Goal: Transaction & Acquisition: Purchase product/service

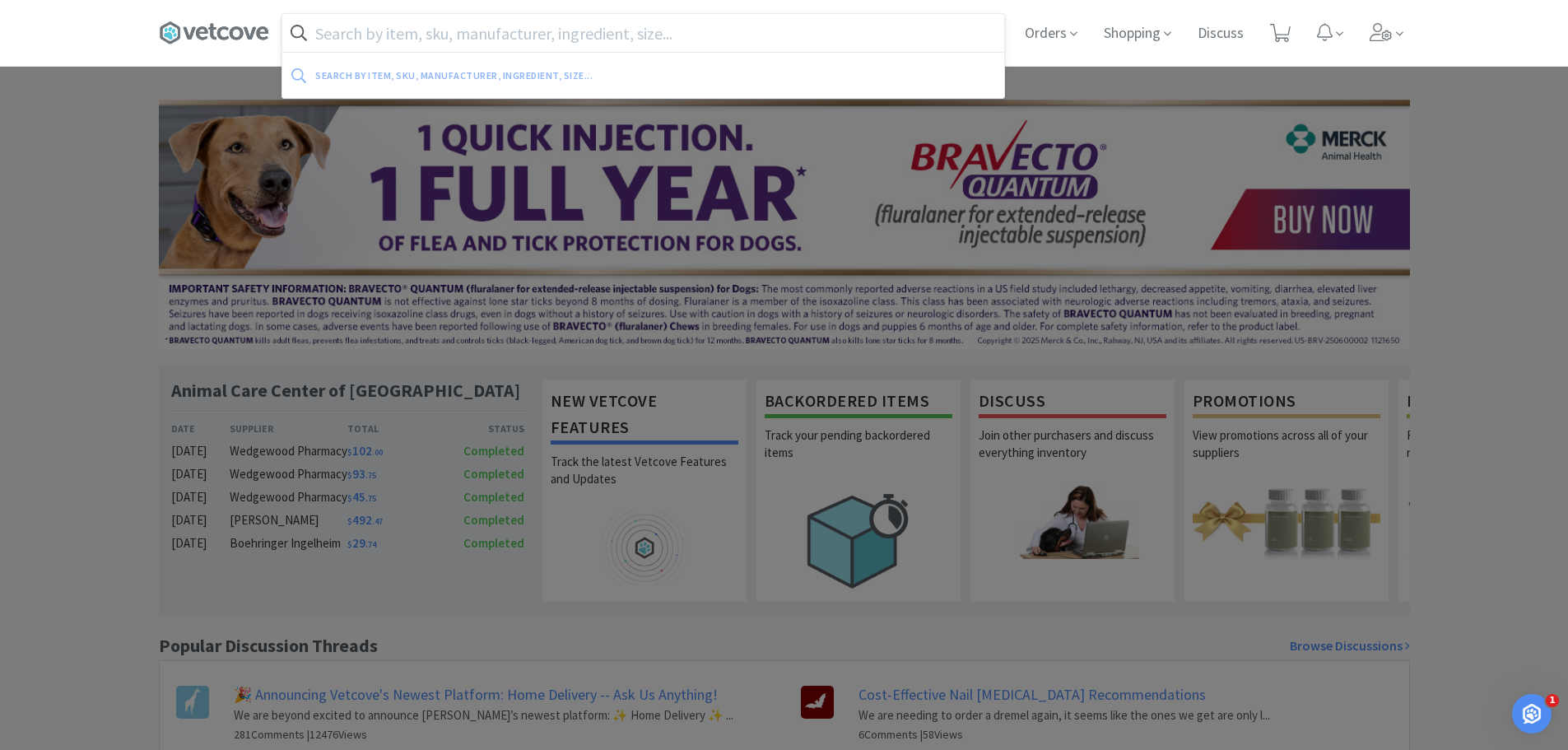
click at [592, 23] on input "text" at bounding box center [643, 33] width 722 height 38
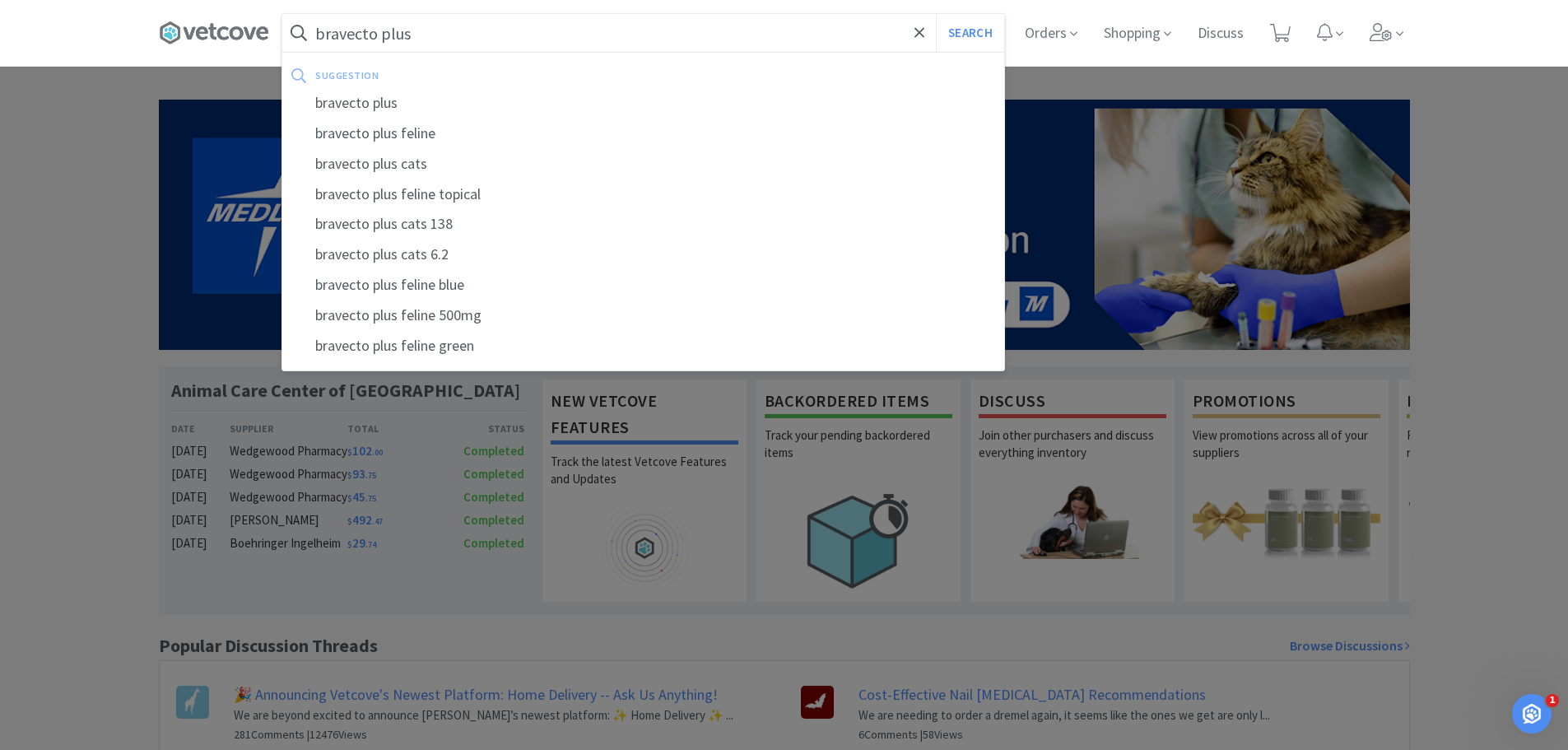
type input "bravecto plus"
click at [936, 14] on button "Search" at bounding box center [969, 33] width 68 height 38
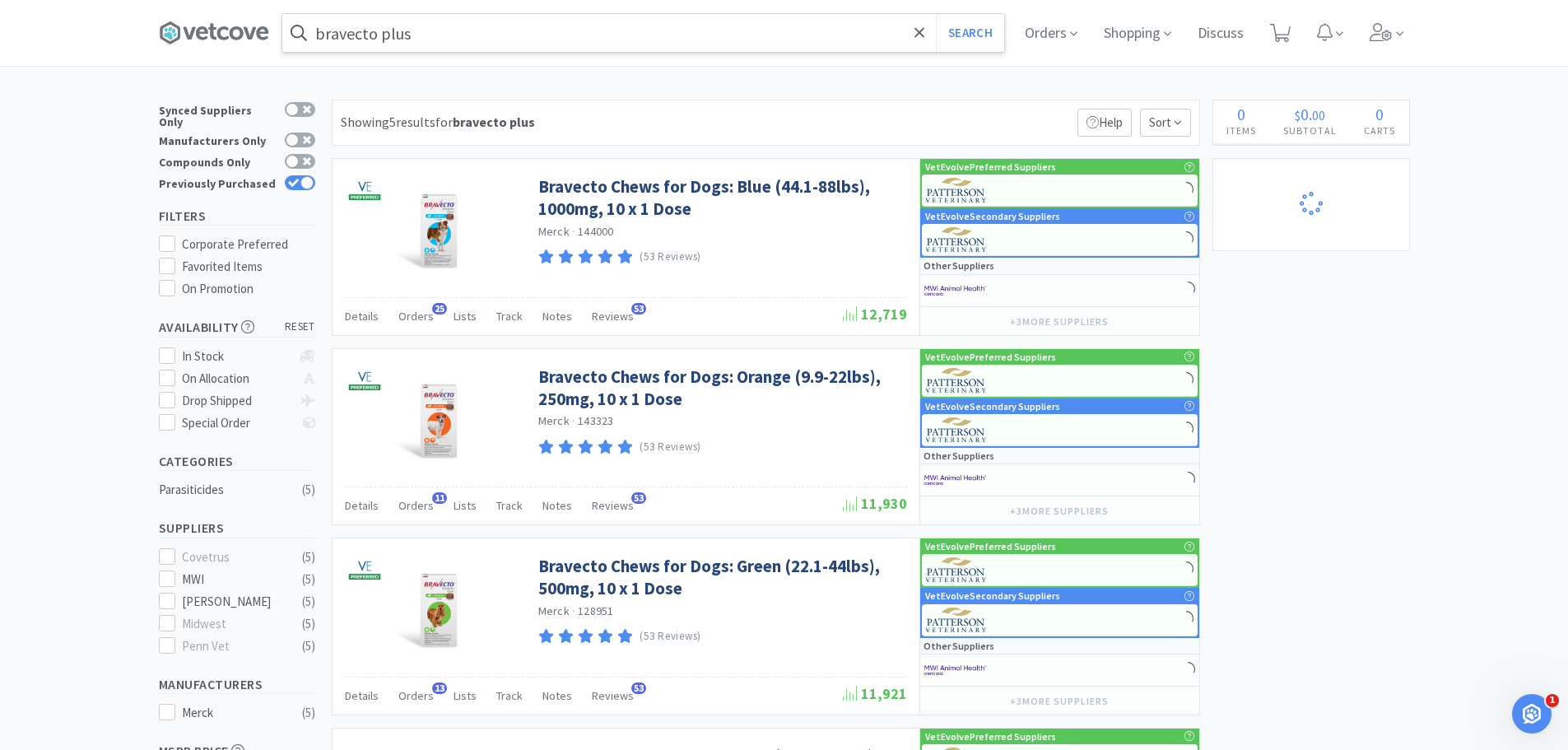
select select "5"
select select "1"
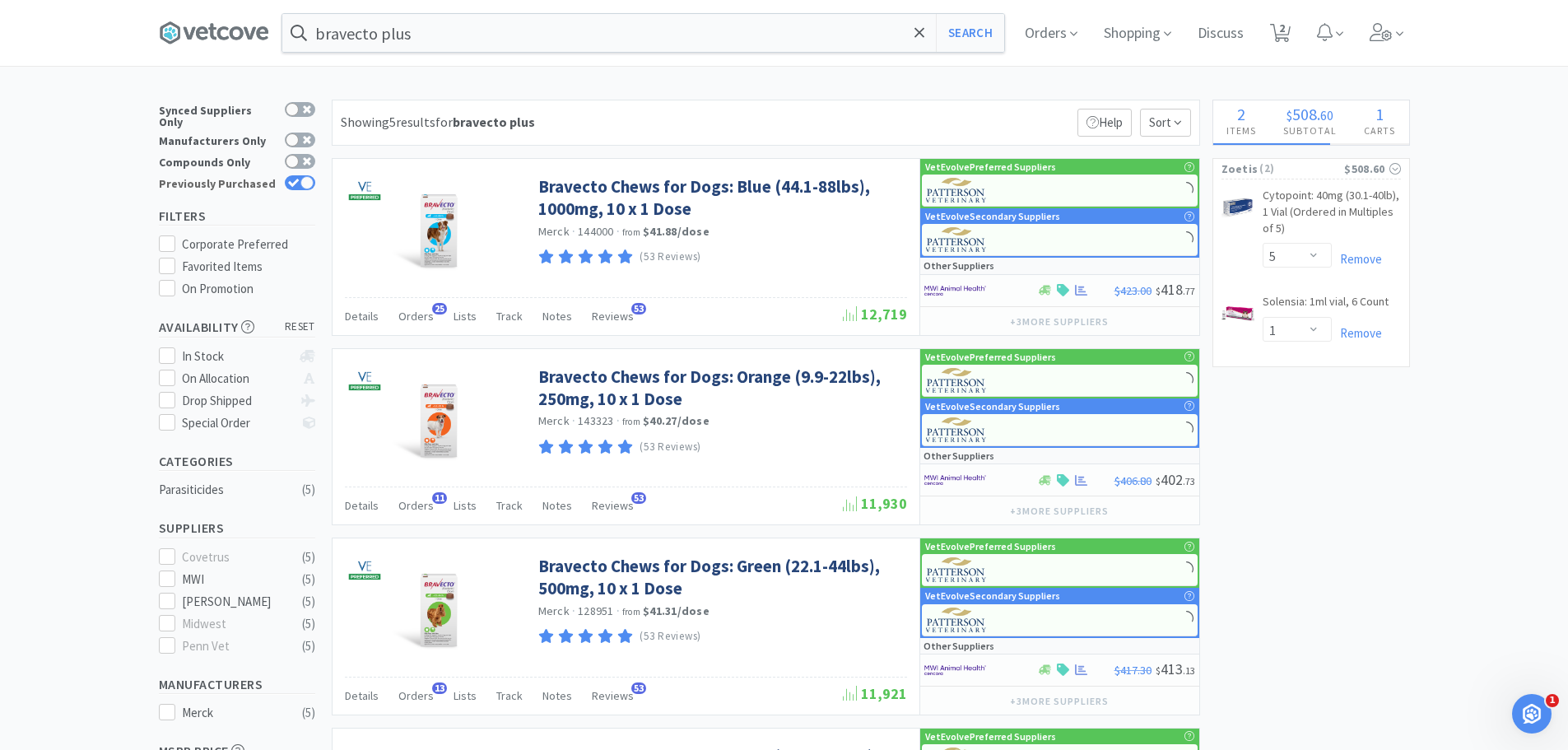
click at [305, 173] on div "Previously Purchased" at bounding box center [237, 183] width 157 height 22
click at [296, 179] on icon at bounding box center [293, 182] width 10 height 9
checkbox input "false"
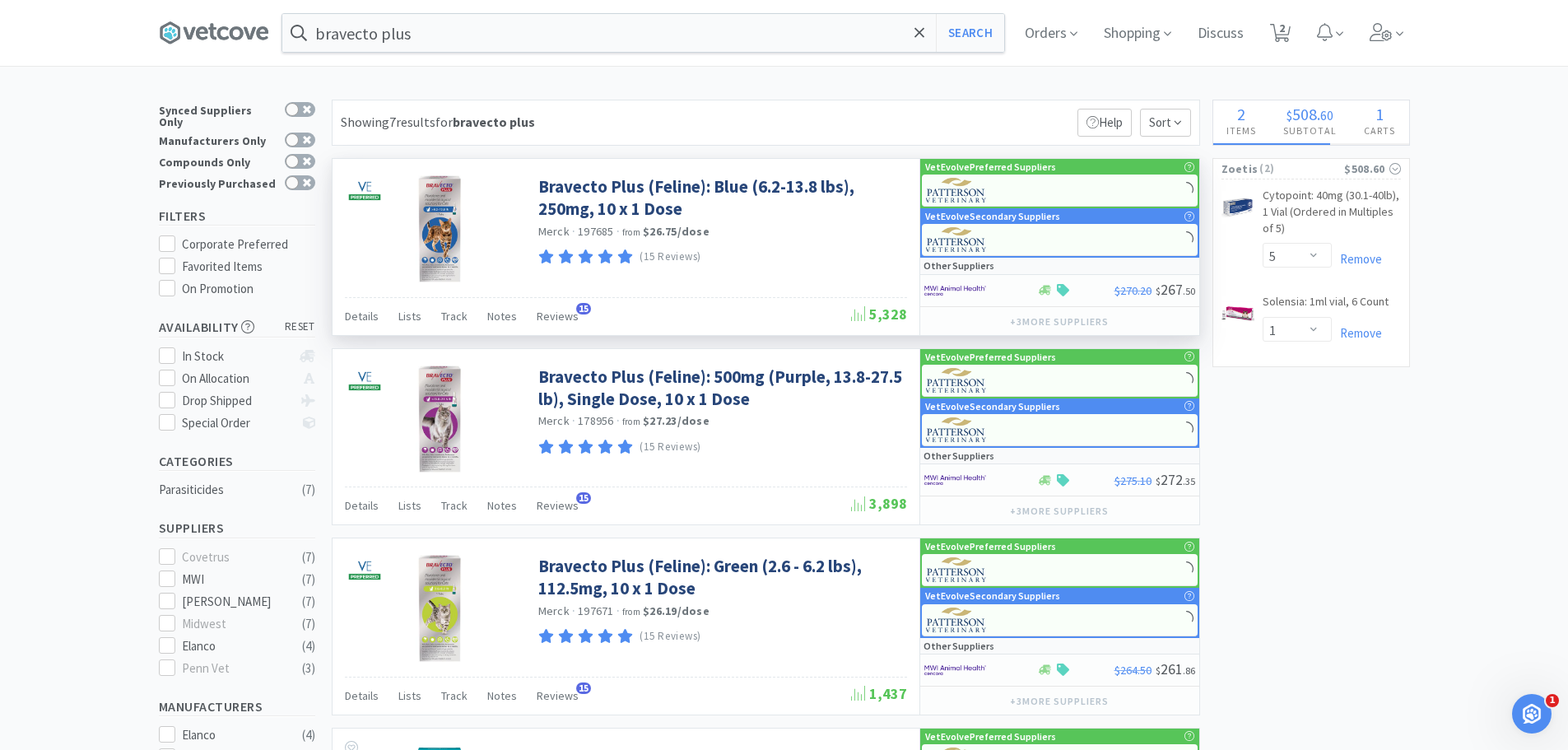
select select "2"
select select "1"
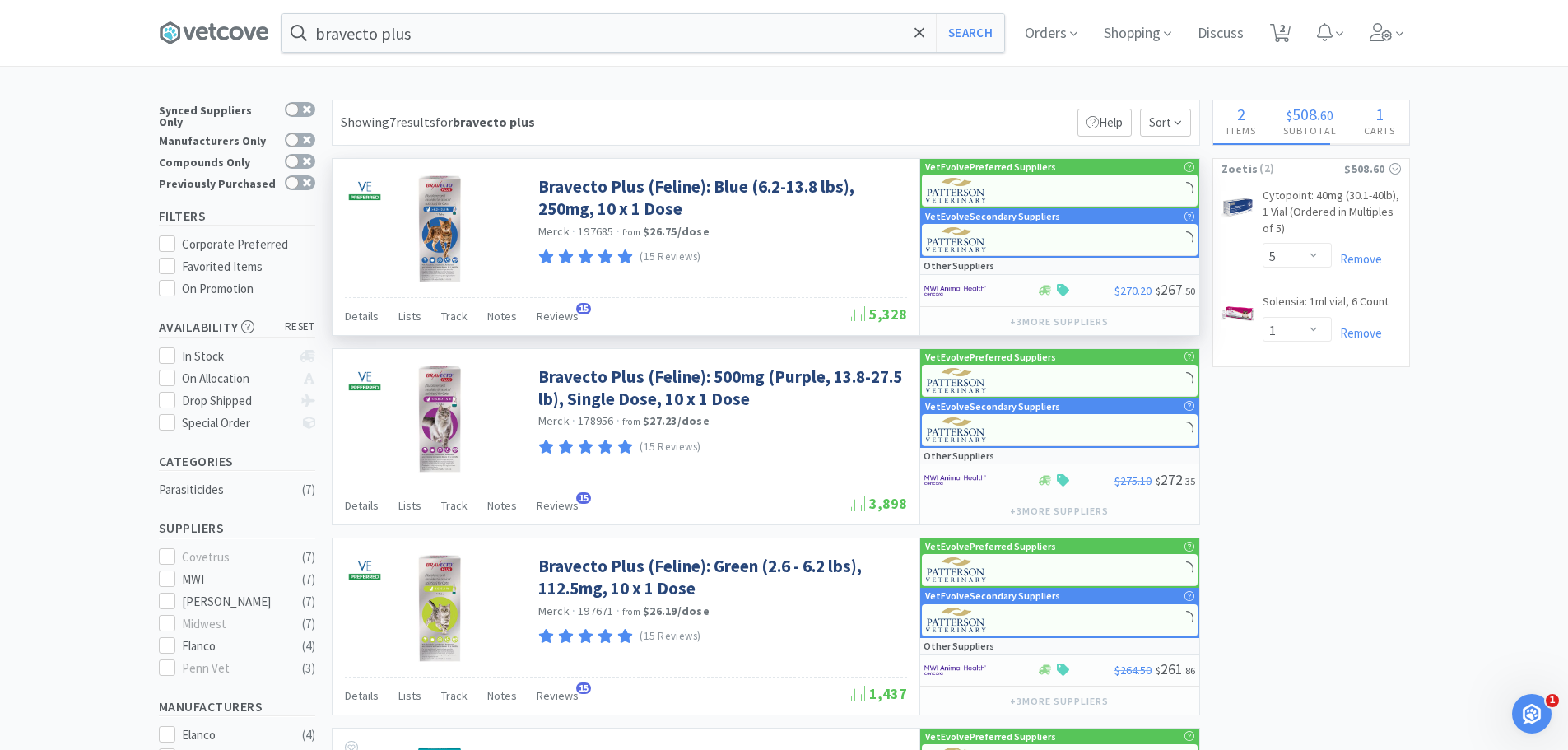
select select "1"
select select "2"
select select "10"
select select "1"
select select "2"
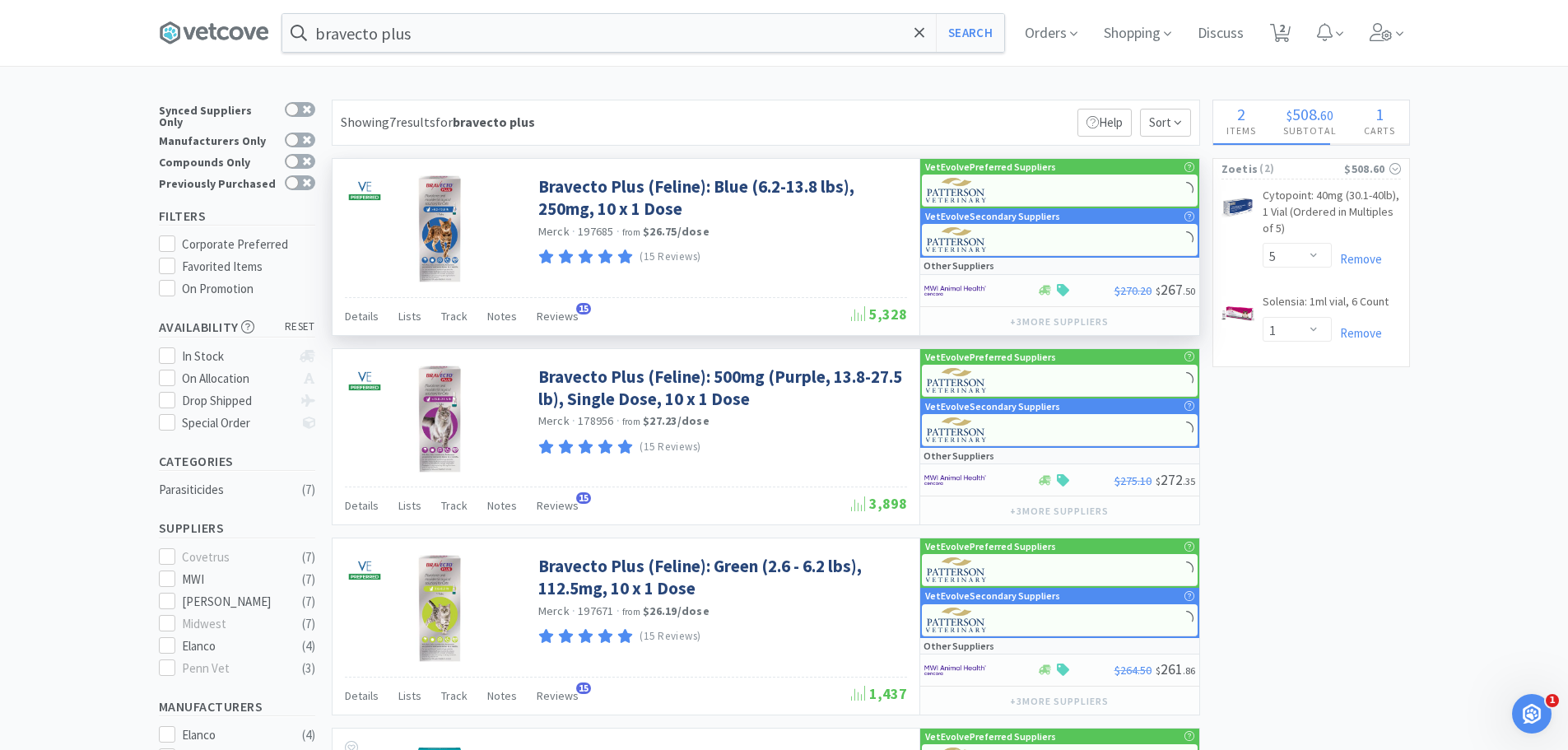
select select "3"
select select "1"
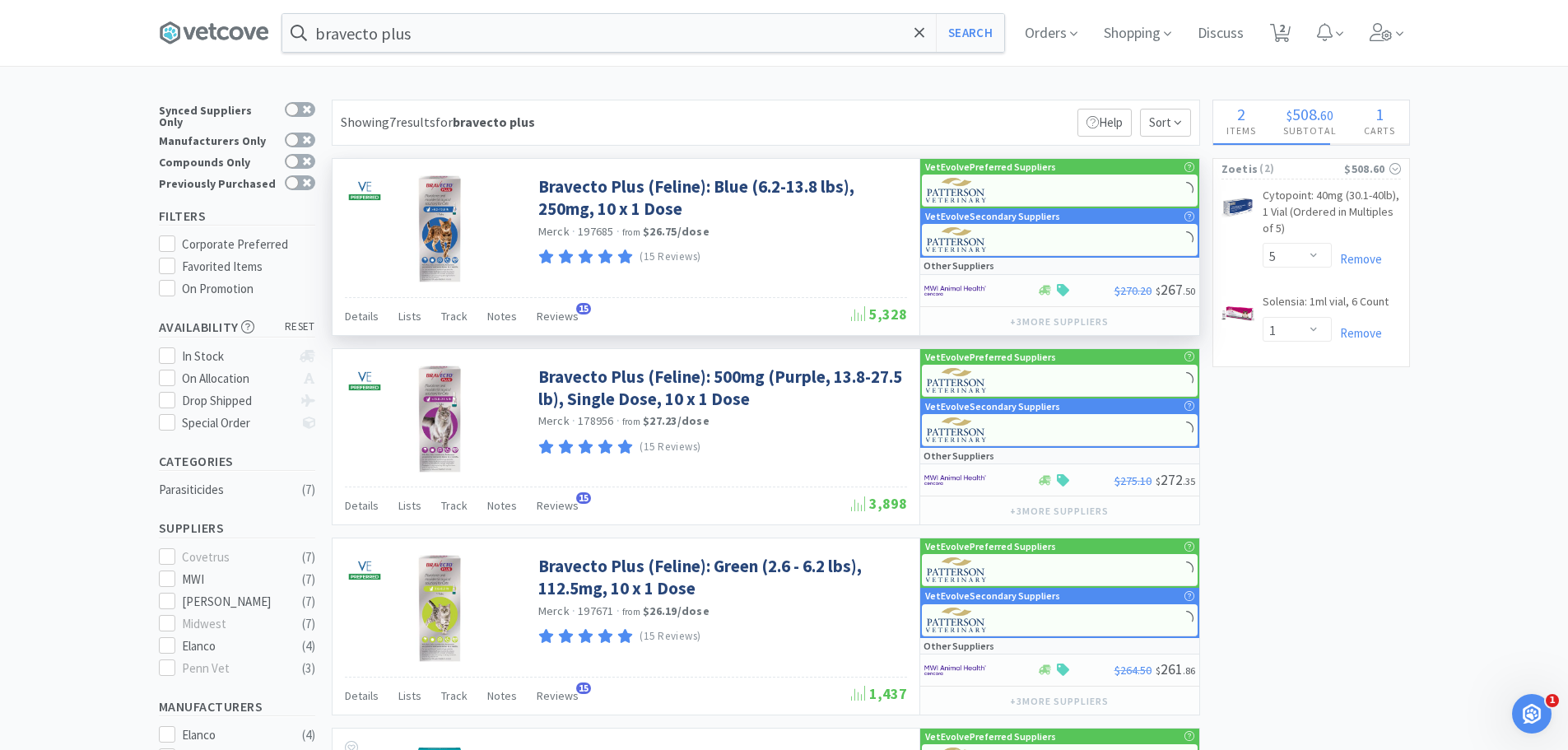
select select "1"
select select "2"
select select "1"
select select "2"
select select "1"
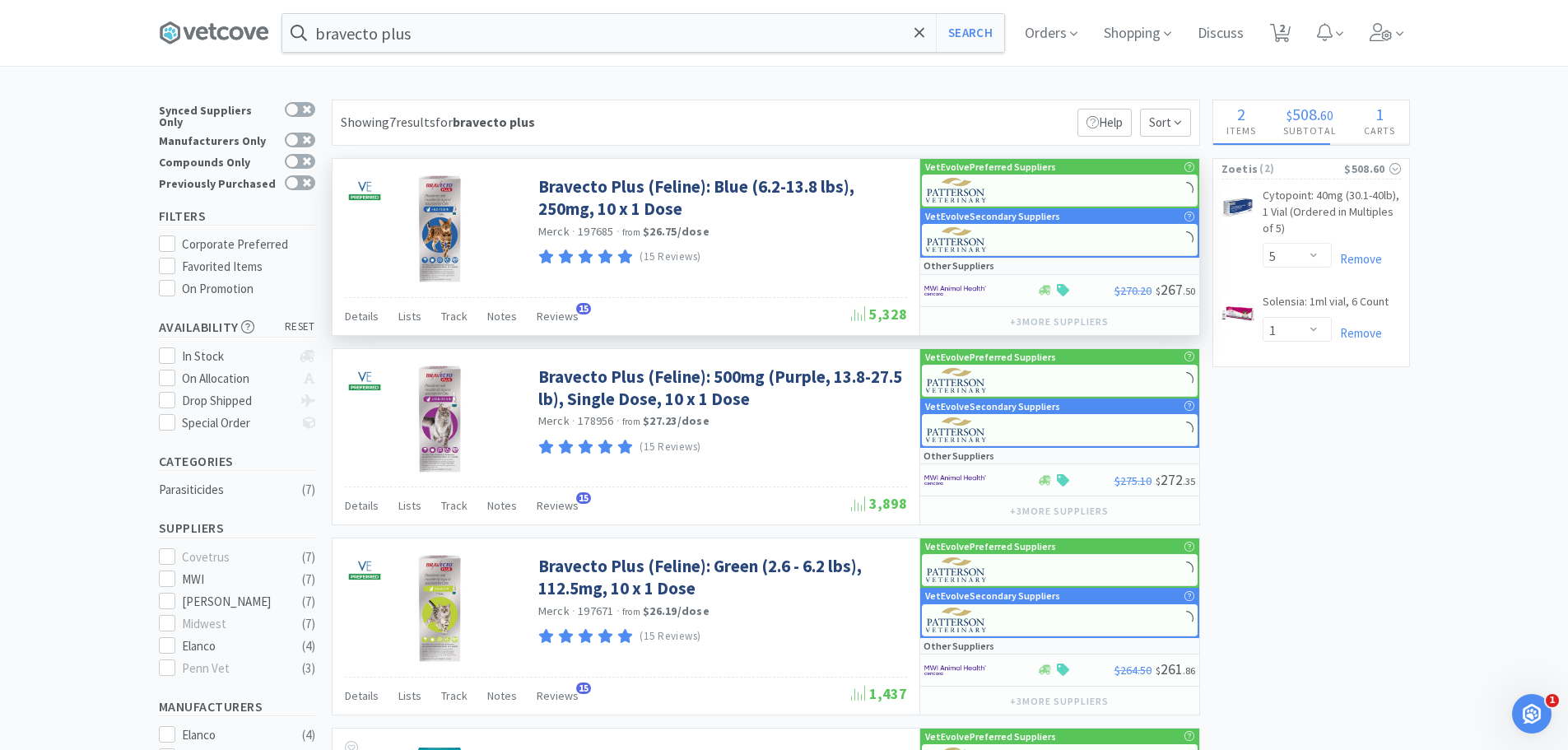
select select "2"
select select "1"
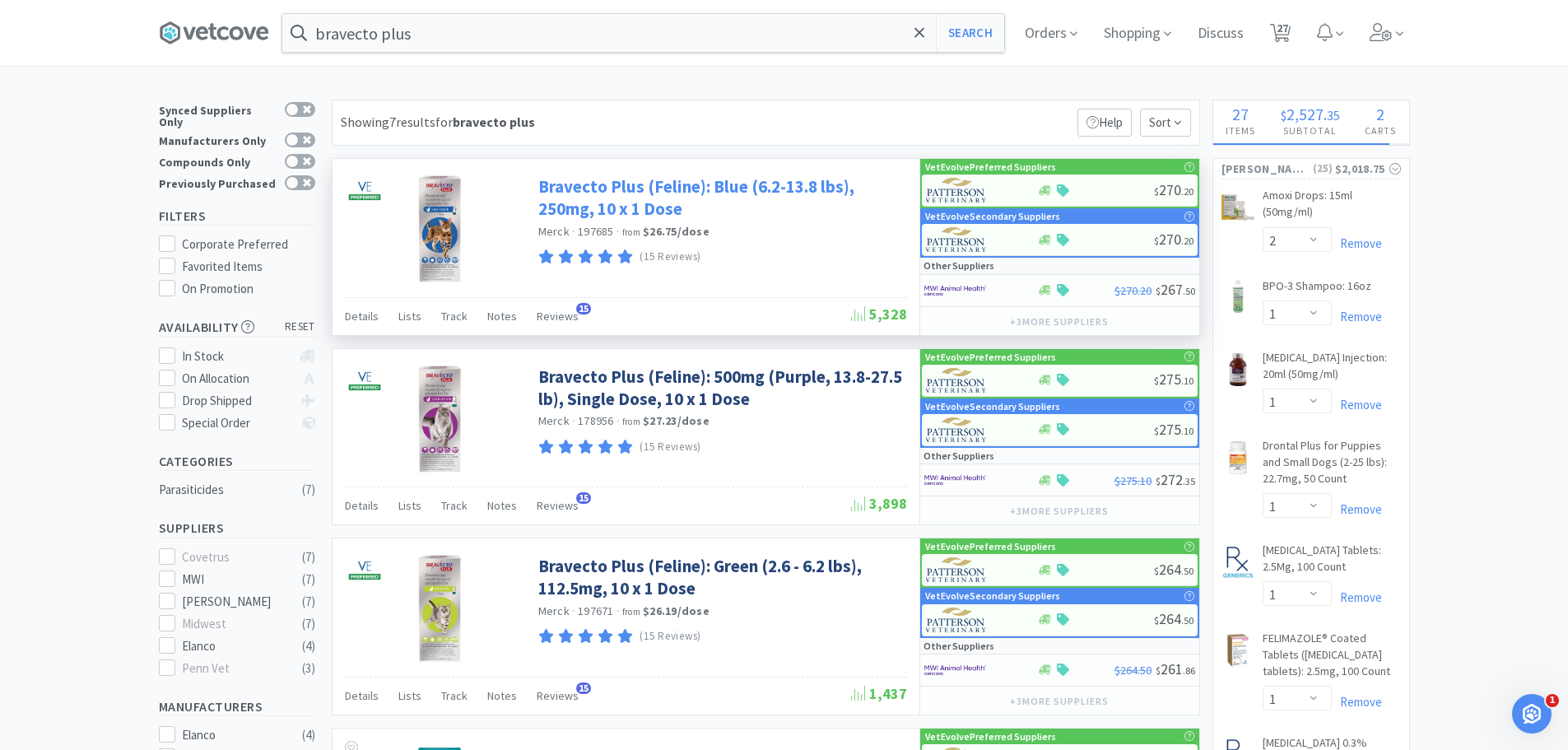
select select "2"
click at [607, 190] on link "Bravecto Plus (Feline): Blue (6.2-13.8 lbs), 250mg, 10 x 1 Dose" at bounding box center [720, 198] width 364 height 45
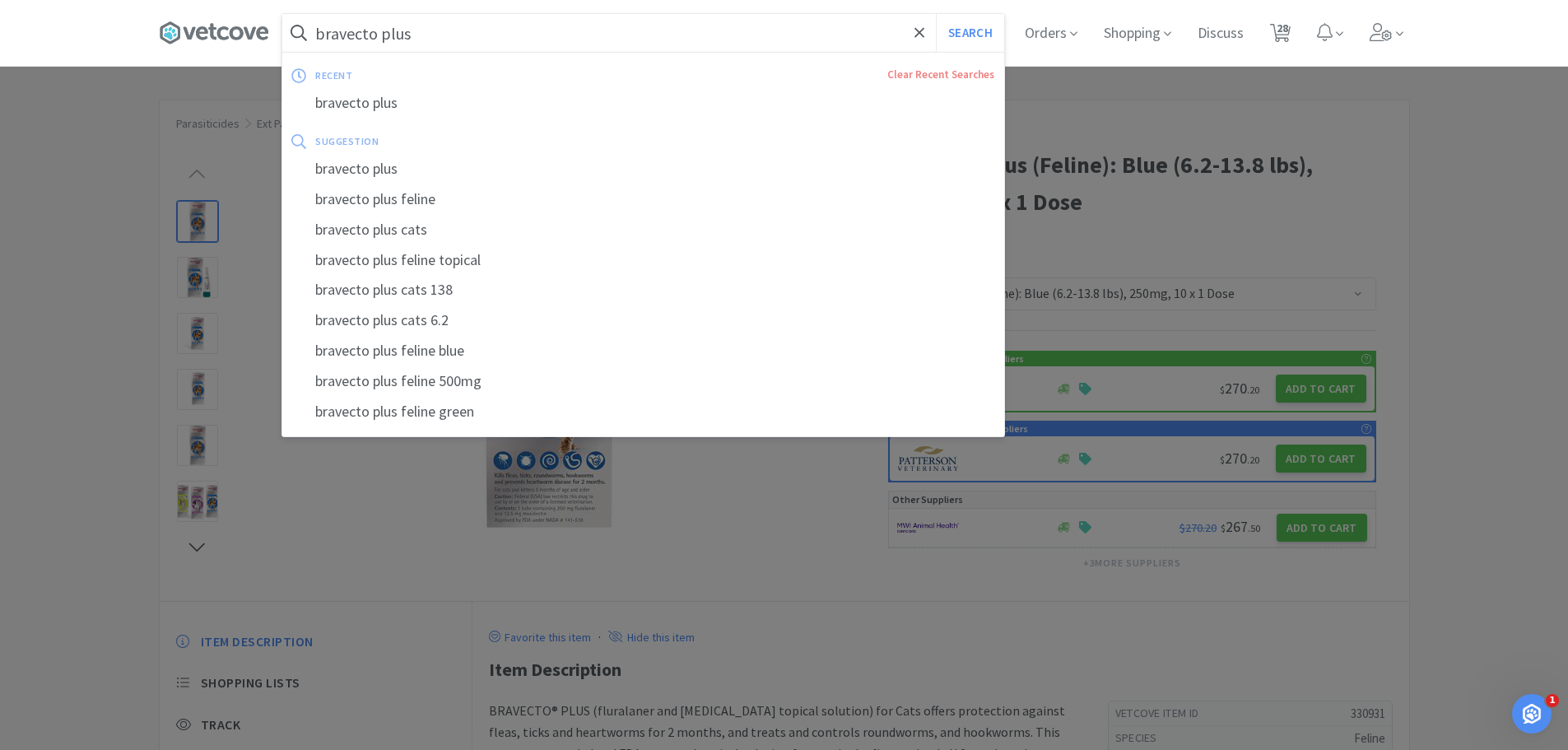
click at [420, 39] on input "bravecto plus" at bounding box center [643, 33] width 722 height 38
click at [427, 352] on div "bravecto plus feline blue" at bounding box center [643, 351] width 722 height 30
type input "bravecto plus feline blue"
select select "2"
select select "1"
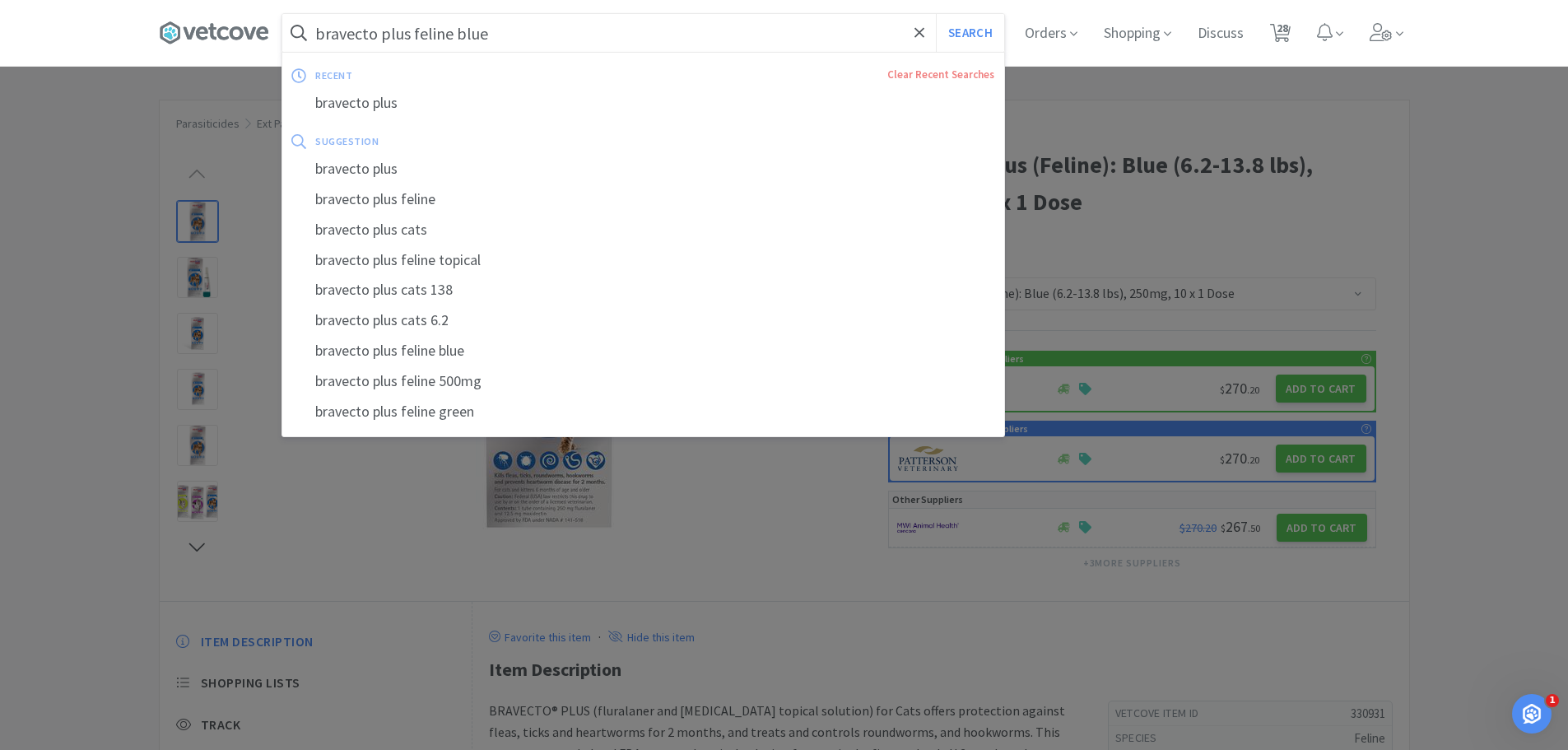
select select "1"
select select "2"
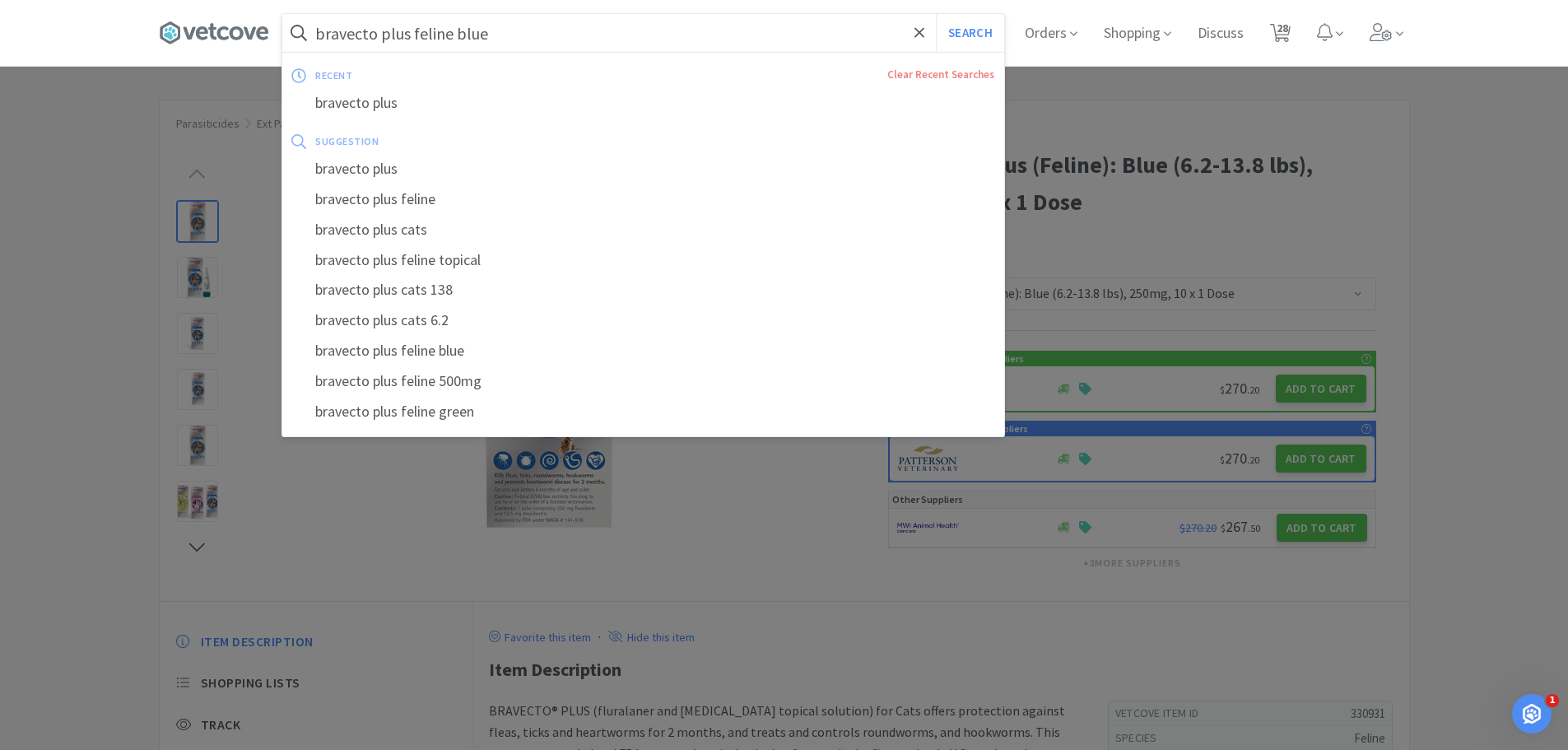
select select "10"
select select "1"
select select "2"
select select "3"
select select "1"
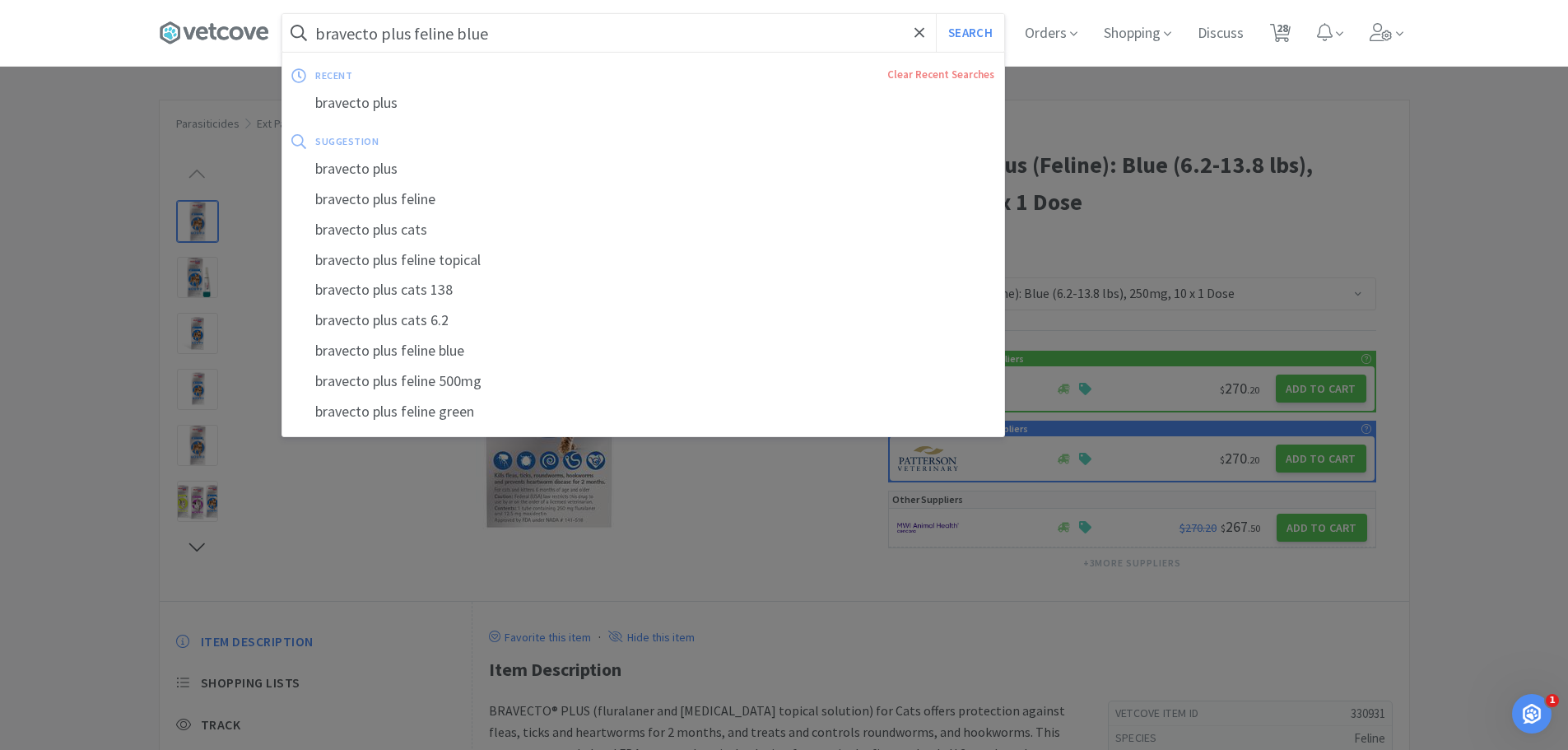
select select "1"
select select "2"
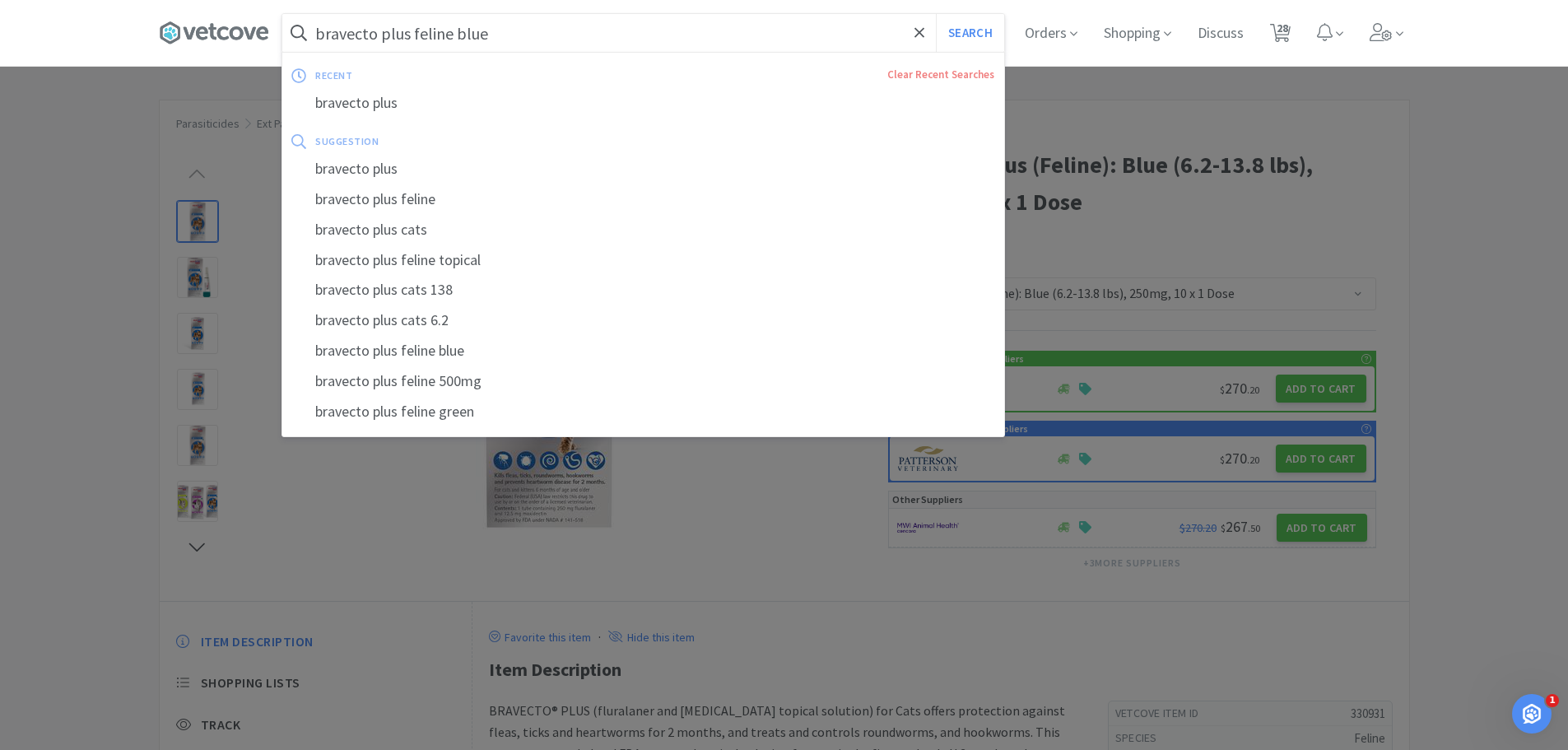
select select "1"
select select "2"
select select "1"
select select "2"
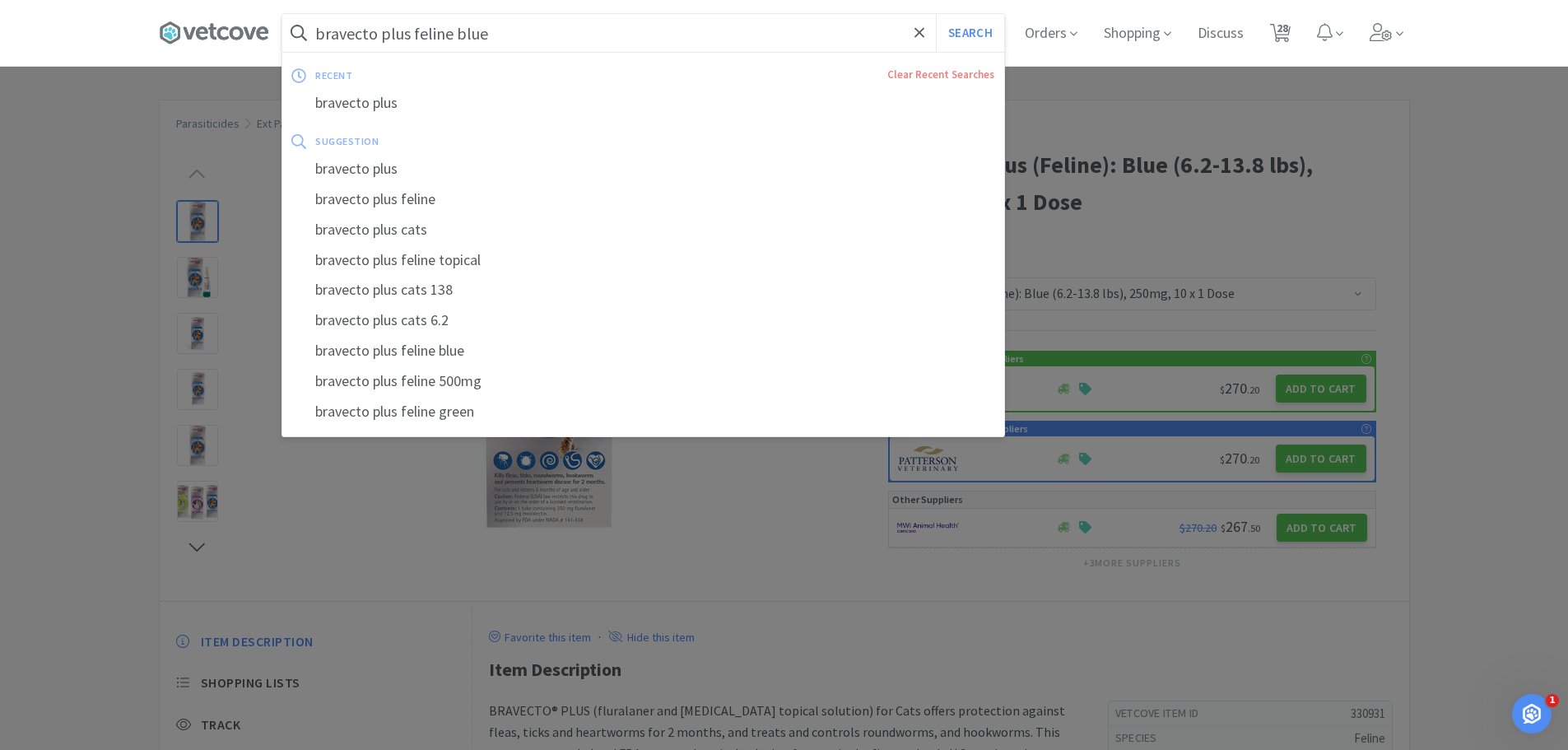
select select "1"
select select "2"
select select "5"
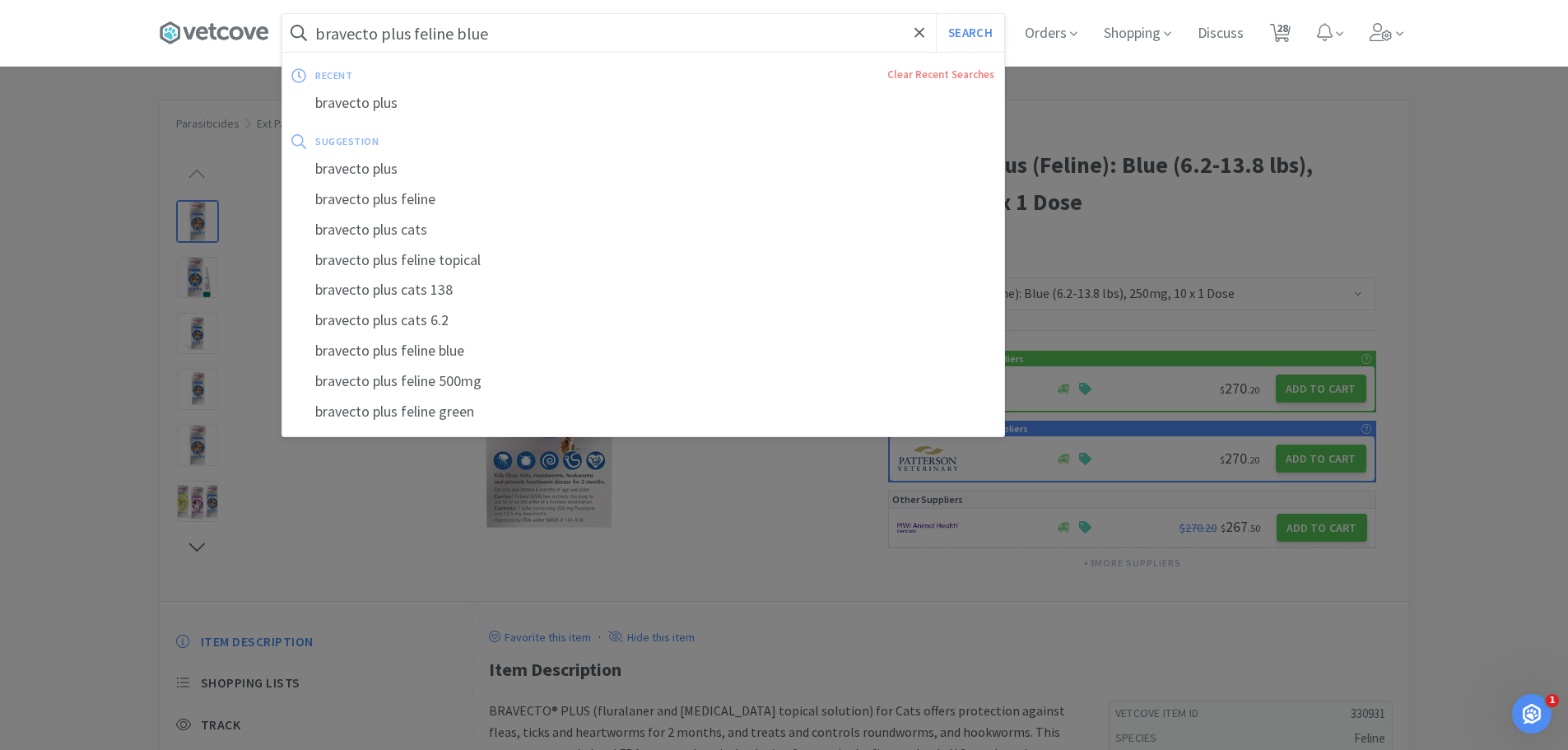
select select "1"
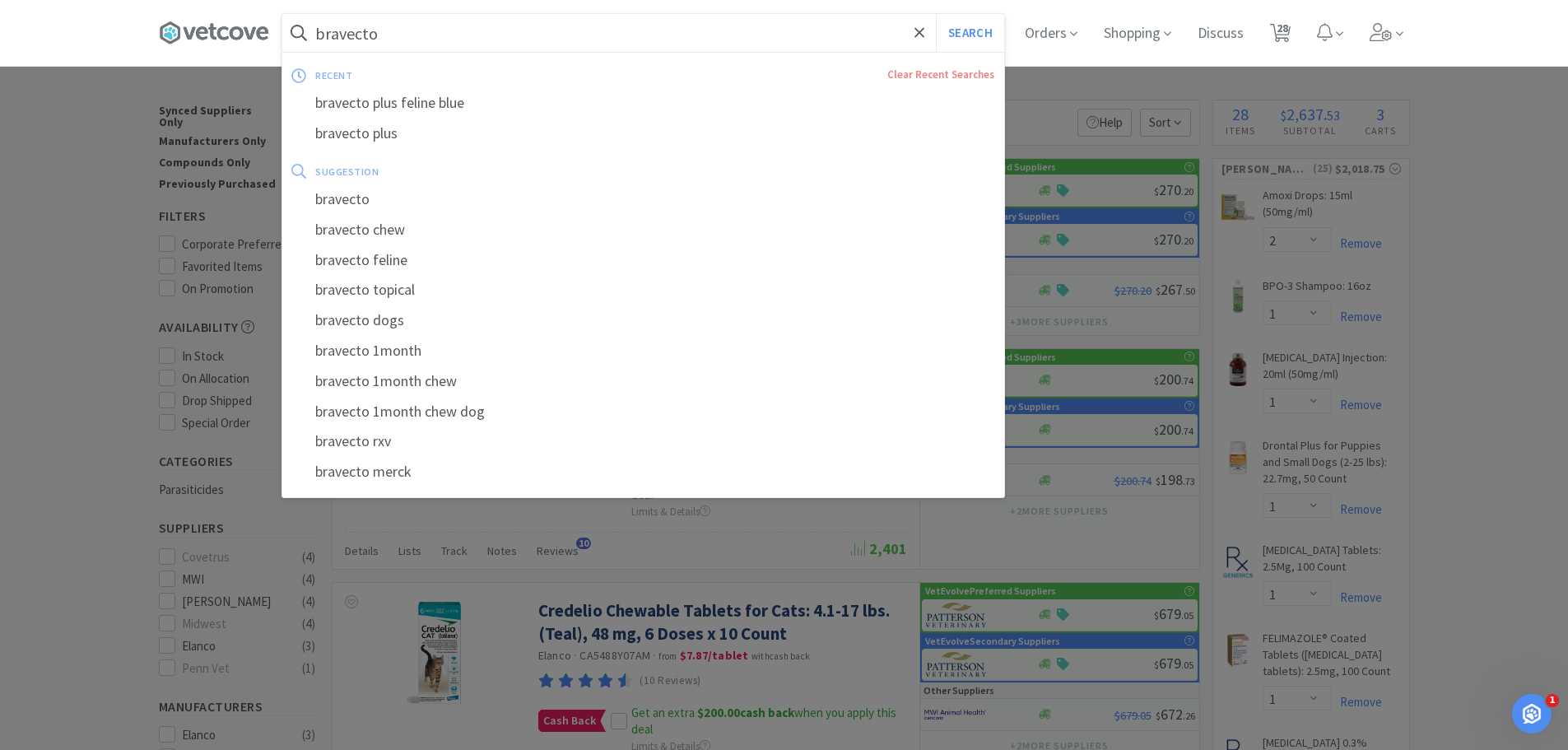
click at [936, 14] on button "Search" at bounding box center [969, 33] width 68 height 38
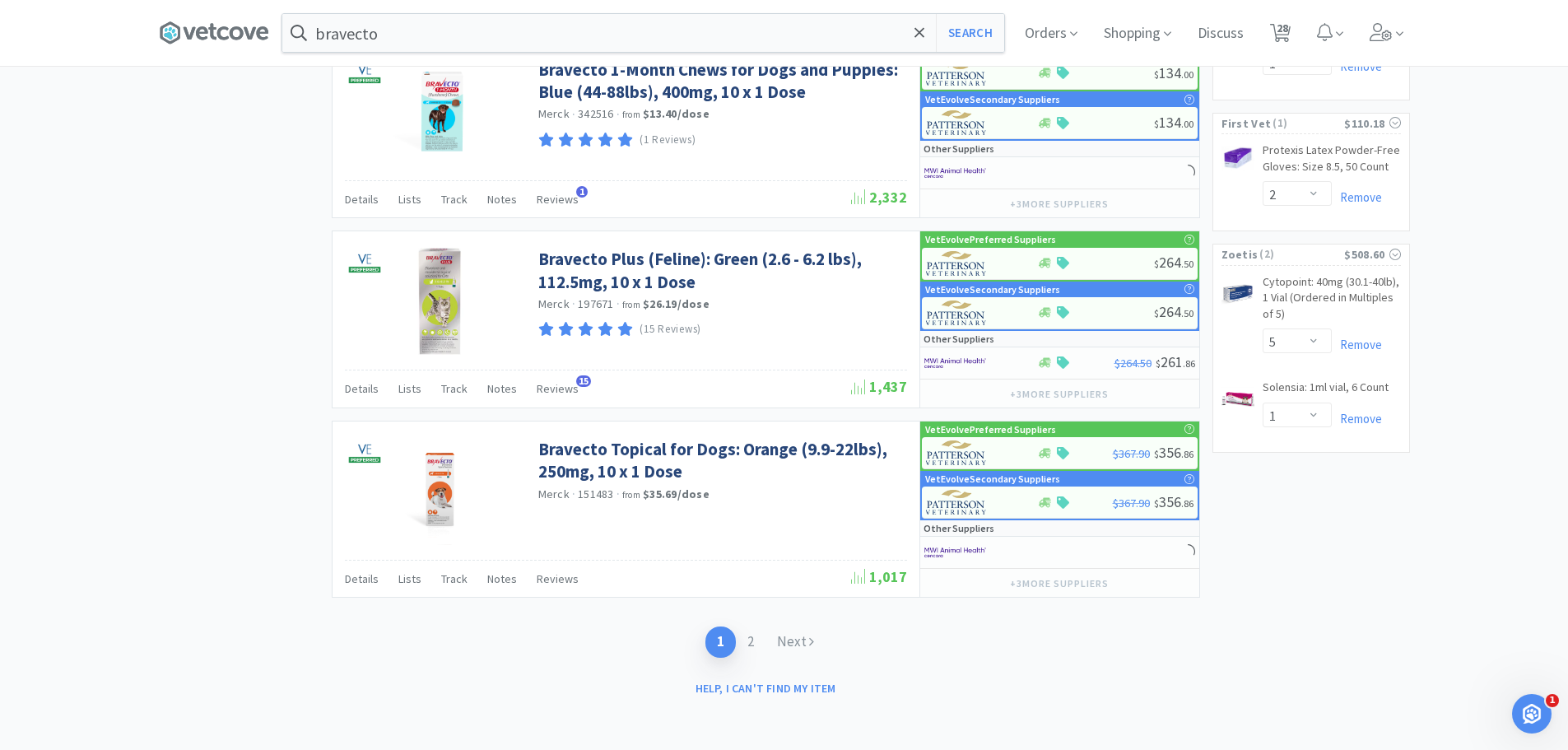
scroll to position [2397, 0]
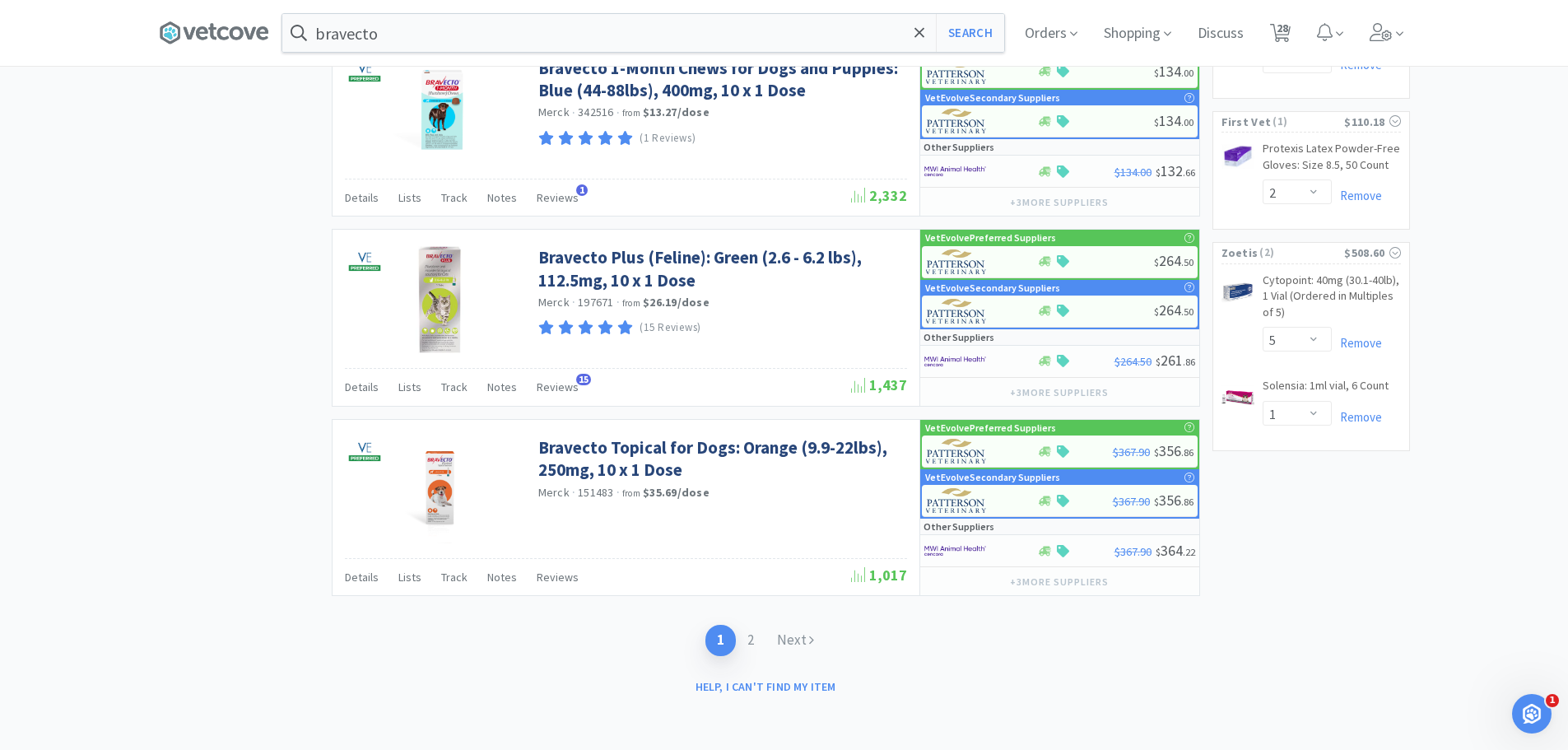
drag, startPoint x: 794, startPoint y: 636, endPoint x: 793, endPoint y: 626, distance: 10.0
click at [794, 636] on link "Next" at bounding box center [796, 640] width 60 height 30
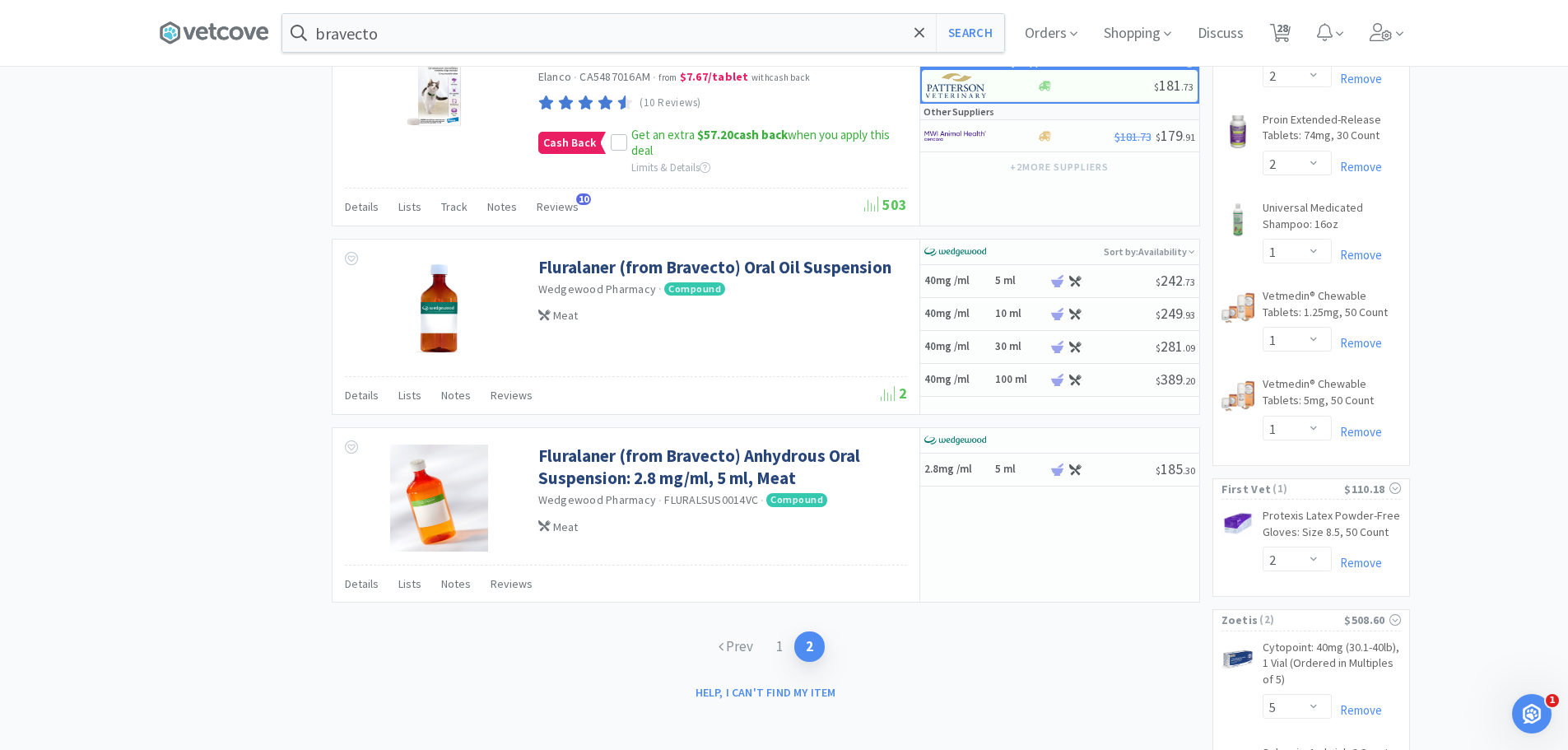
scroll to position [2130, 0]
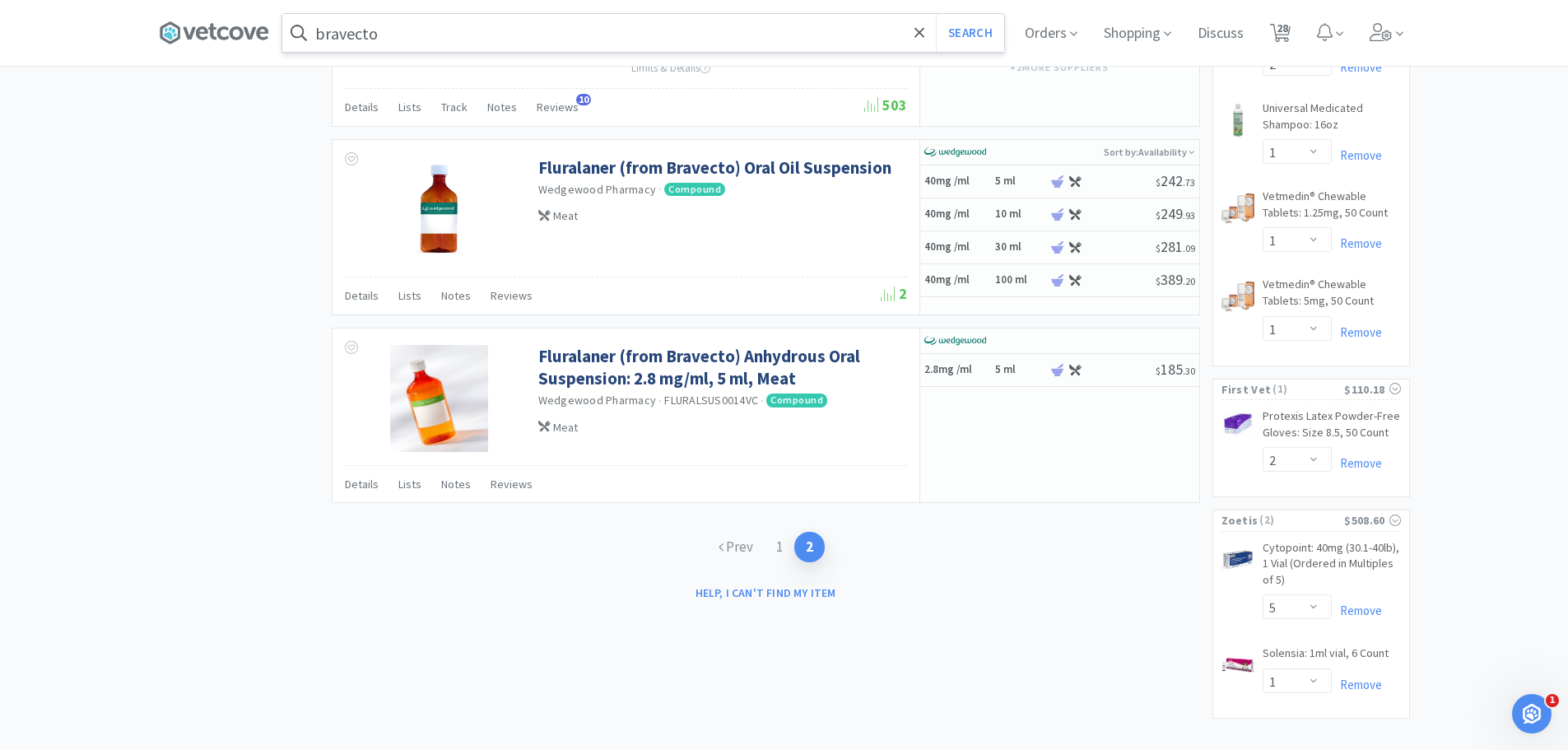
click at [468, 38] on input "bravecto" at bounding box center [643, 33] width 722 height 38
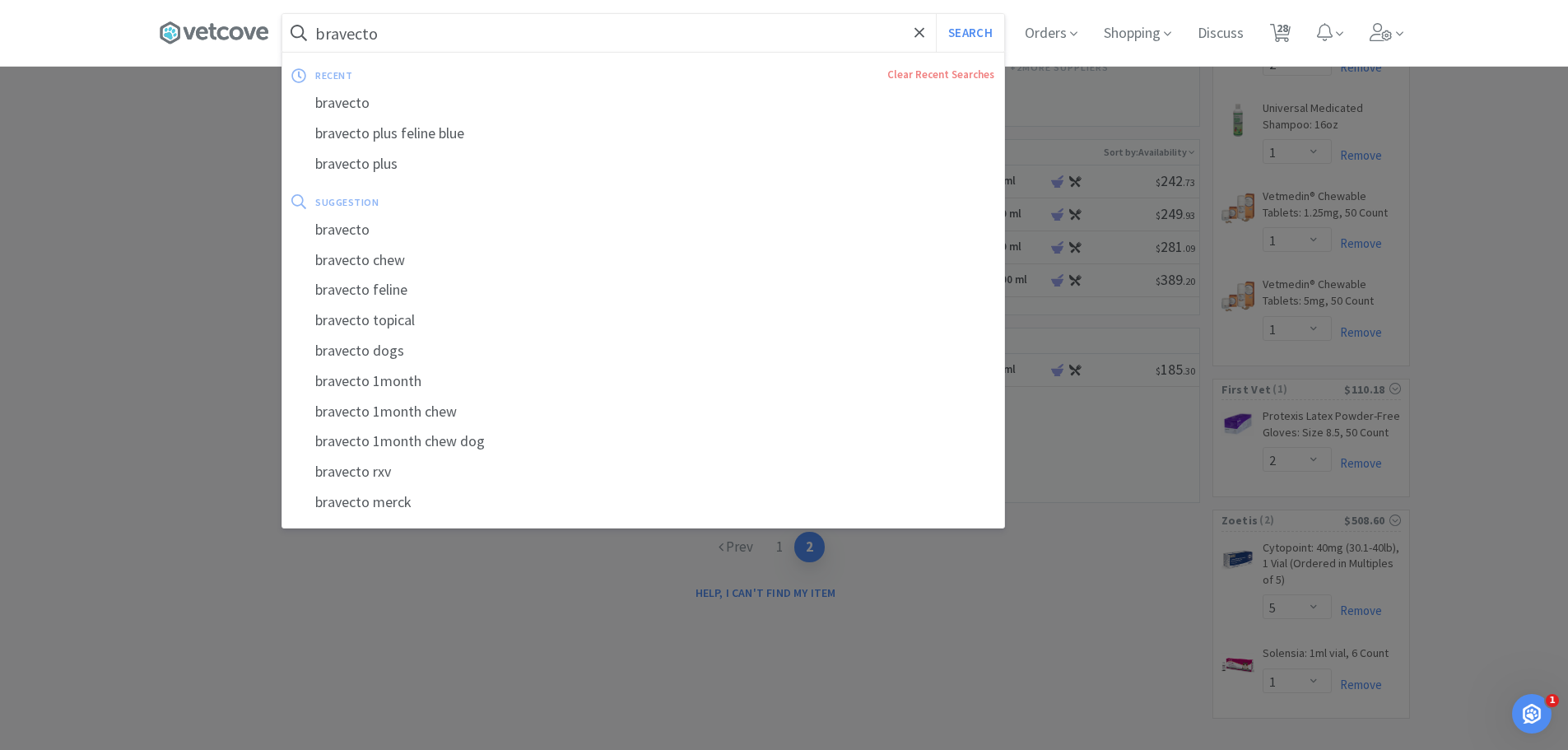
click at [471, 38] on input "bravecto" at bounding box center [643, 33] width 722 height 38
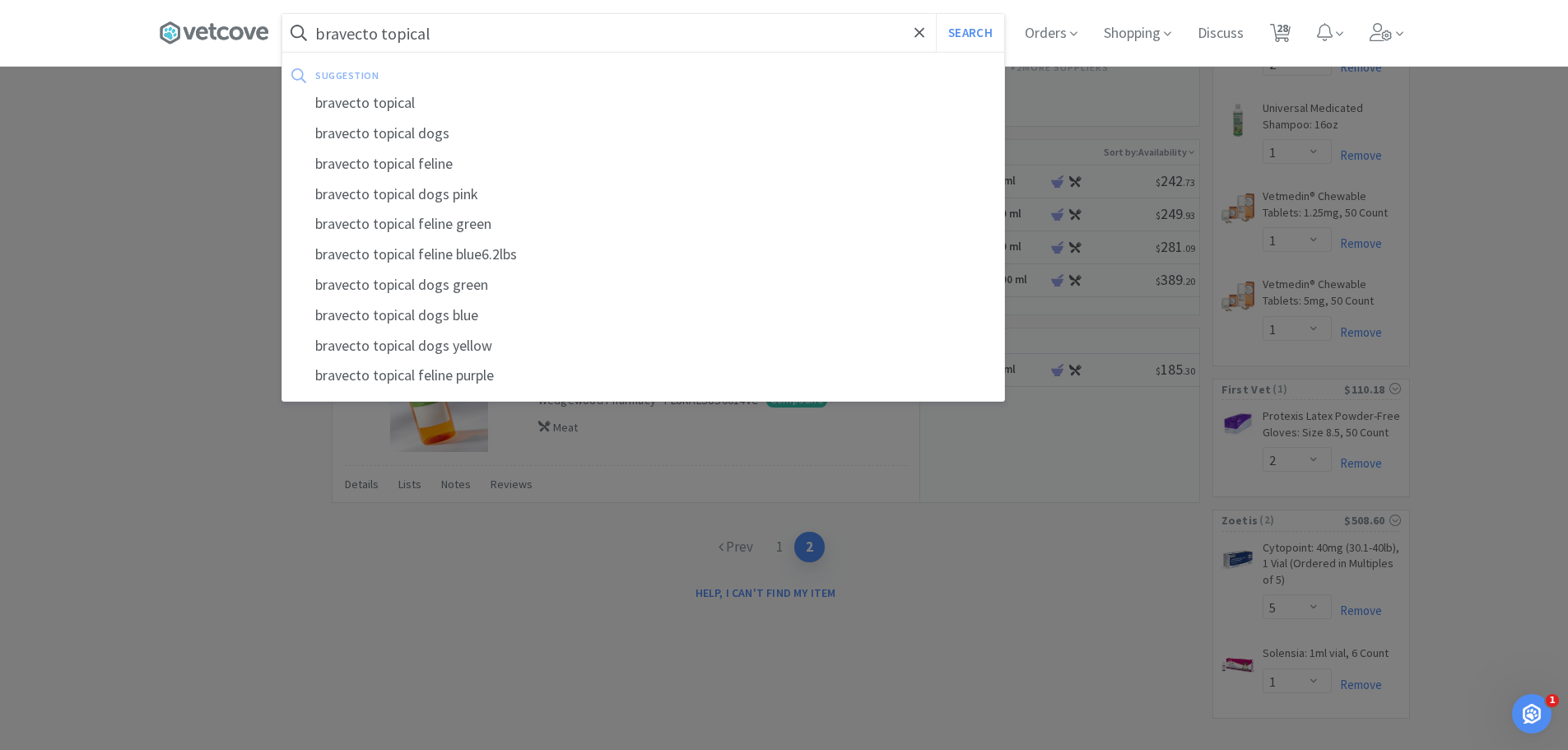
click at [936, 14] on button "Search" at bounding box center [969, 33] width 68 height 38
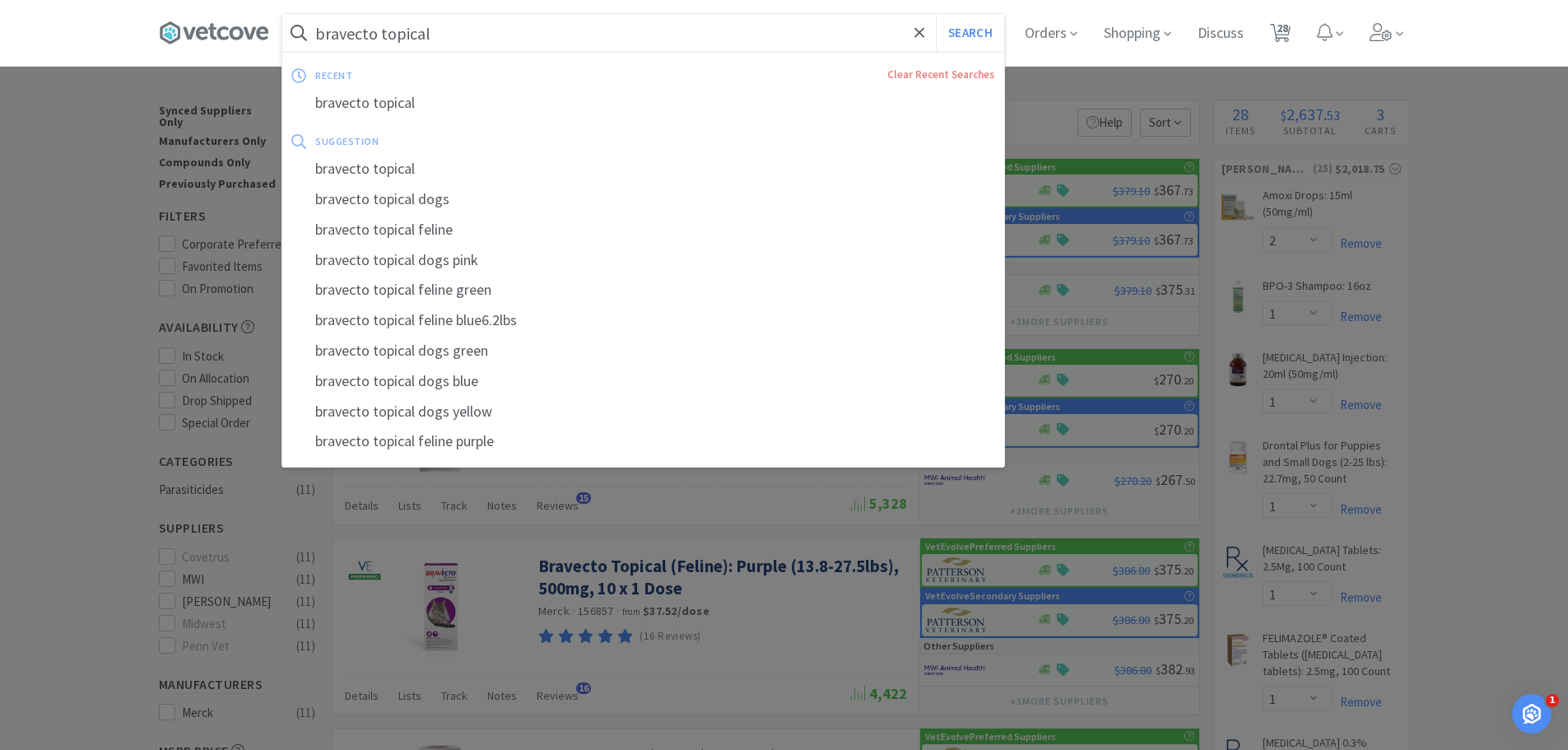
click at [481, 33] on input "bravecto topical" at bounding box center [643, 33] width 722 height 38
type input "bravecto plus"
click at [936, 14] on button "Search" at bounding box center [969, 33] width 68 height 38
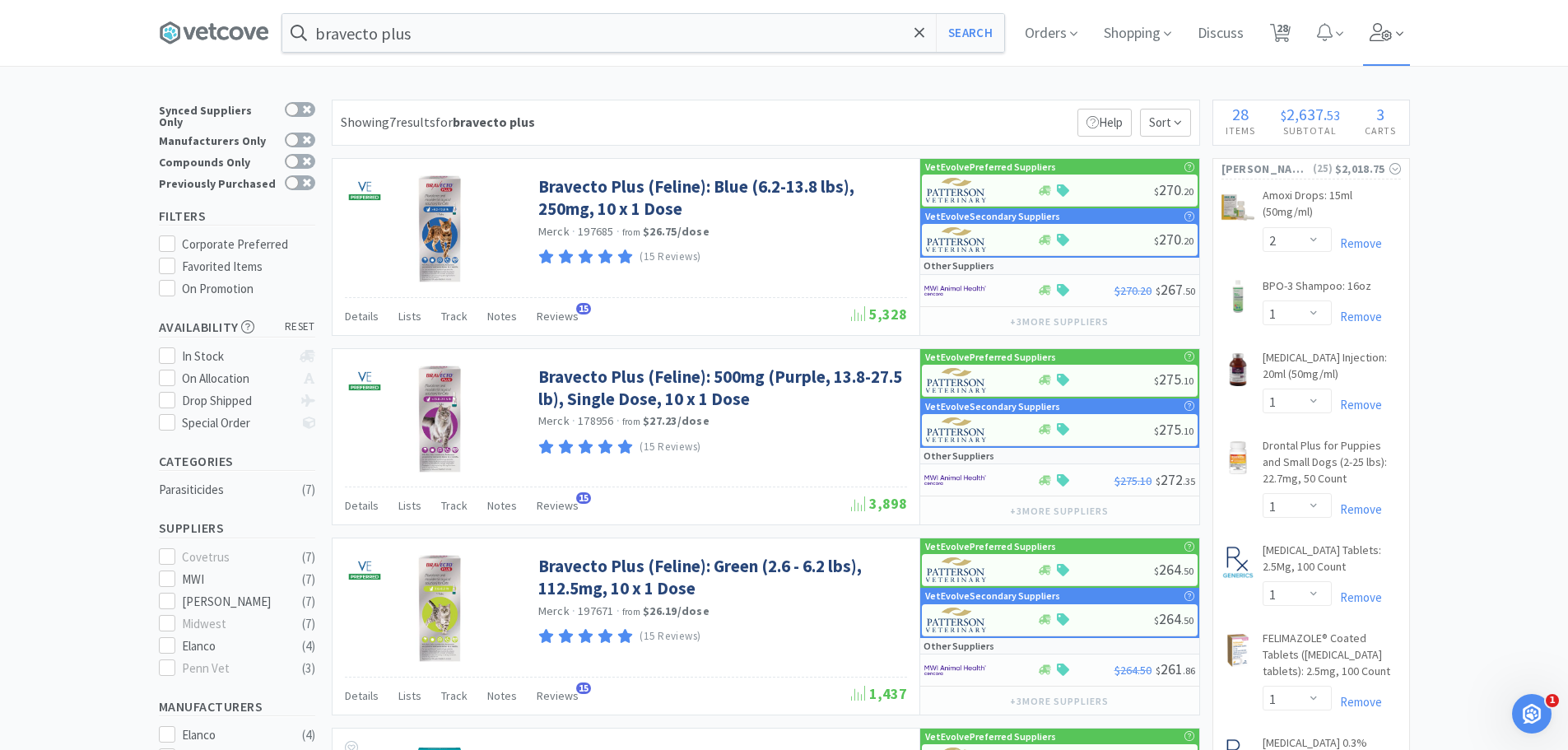
click at [1386, 32] on icon at bounding box center [1381, 31] width 23 height 18
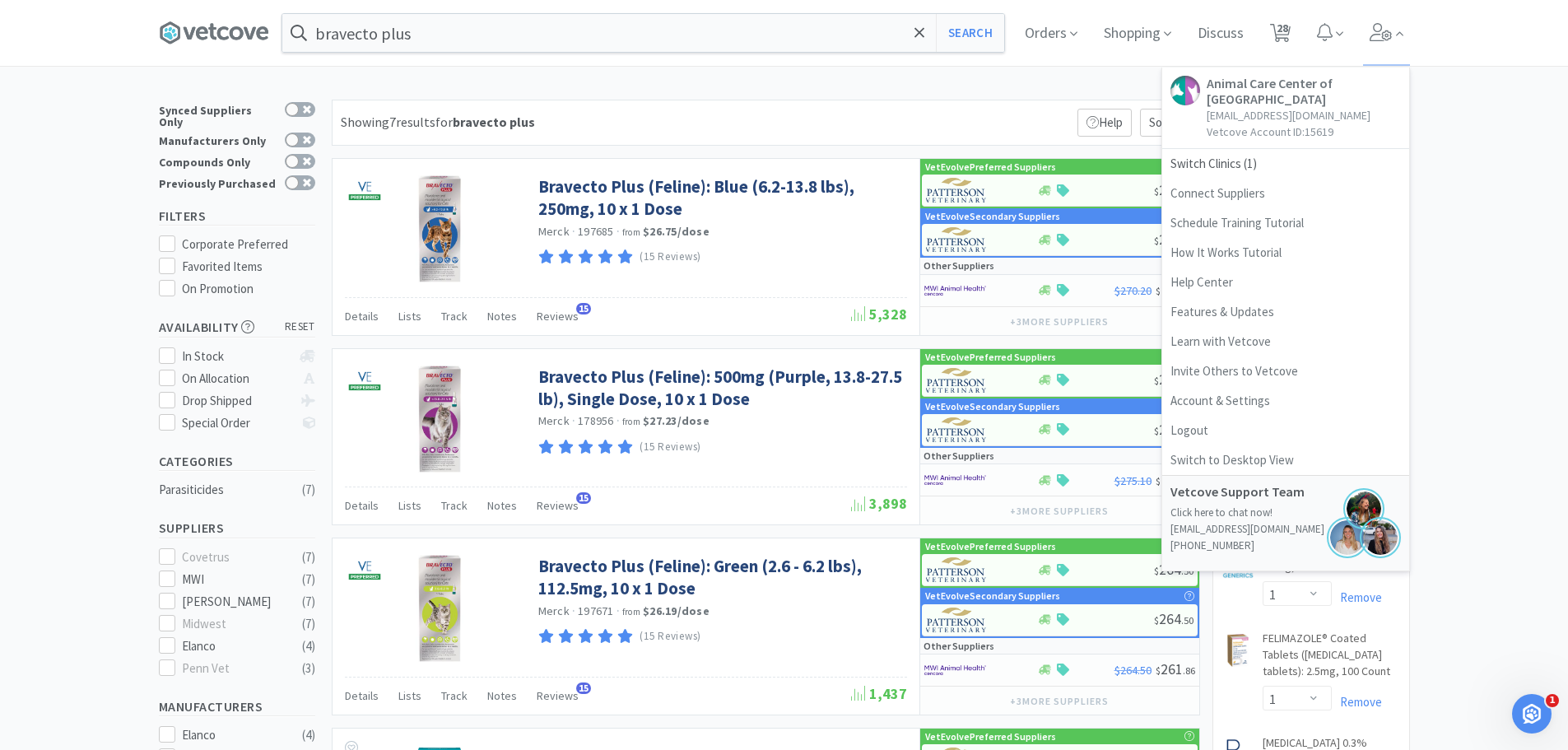
click at [1492, 65] on div "bravecto plus Search Orders Shopping Discuss Discuss 28 28 Animal Care Center o…" at bounding box center [784, 33] width 1568 height 66
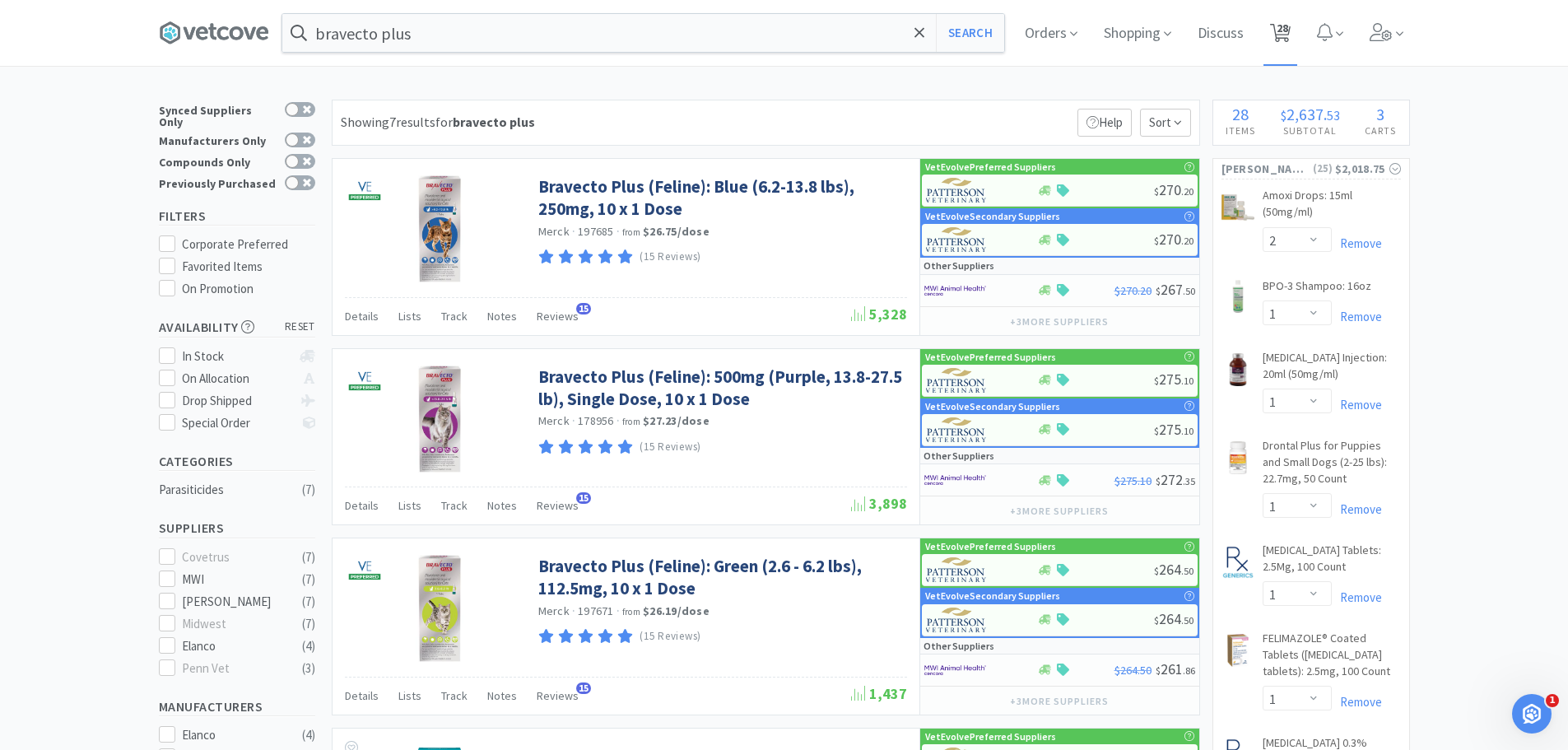
click at [1283, 28] on span "28" at bounding box center [1282, 28] width 11 height 66
select select "5"
select select "1"
select select "2"
select select "1"
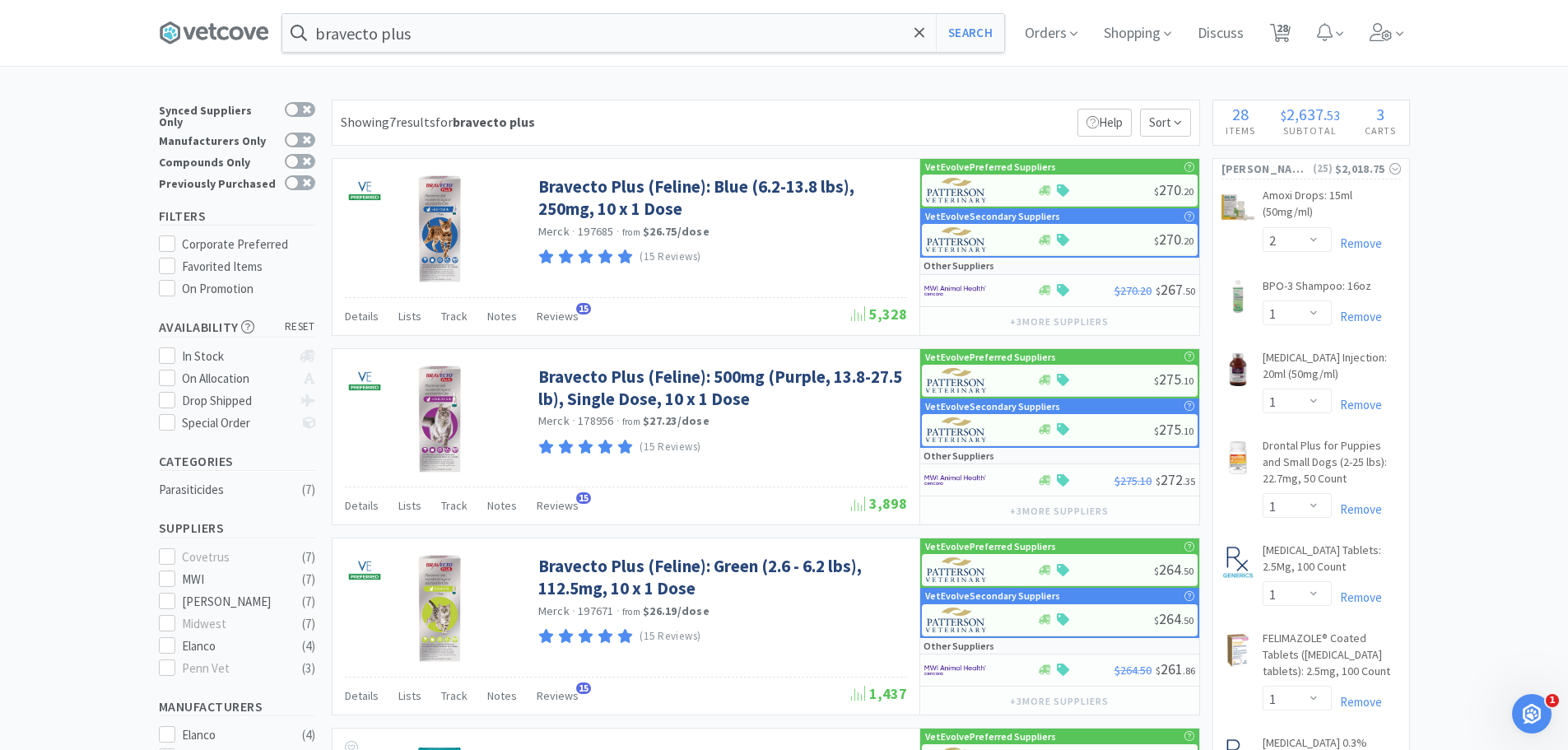
select select "1"
select select "2"
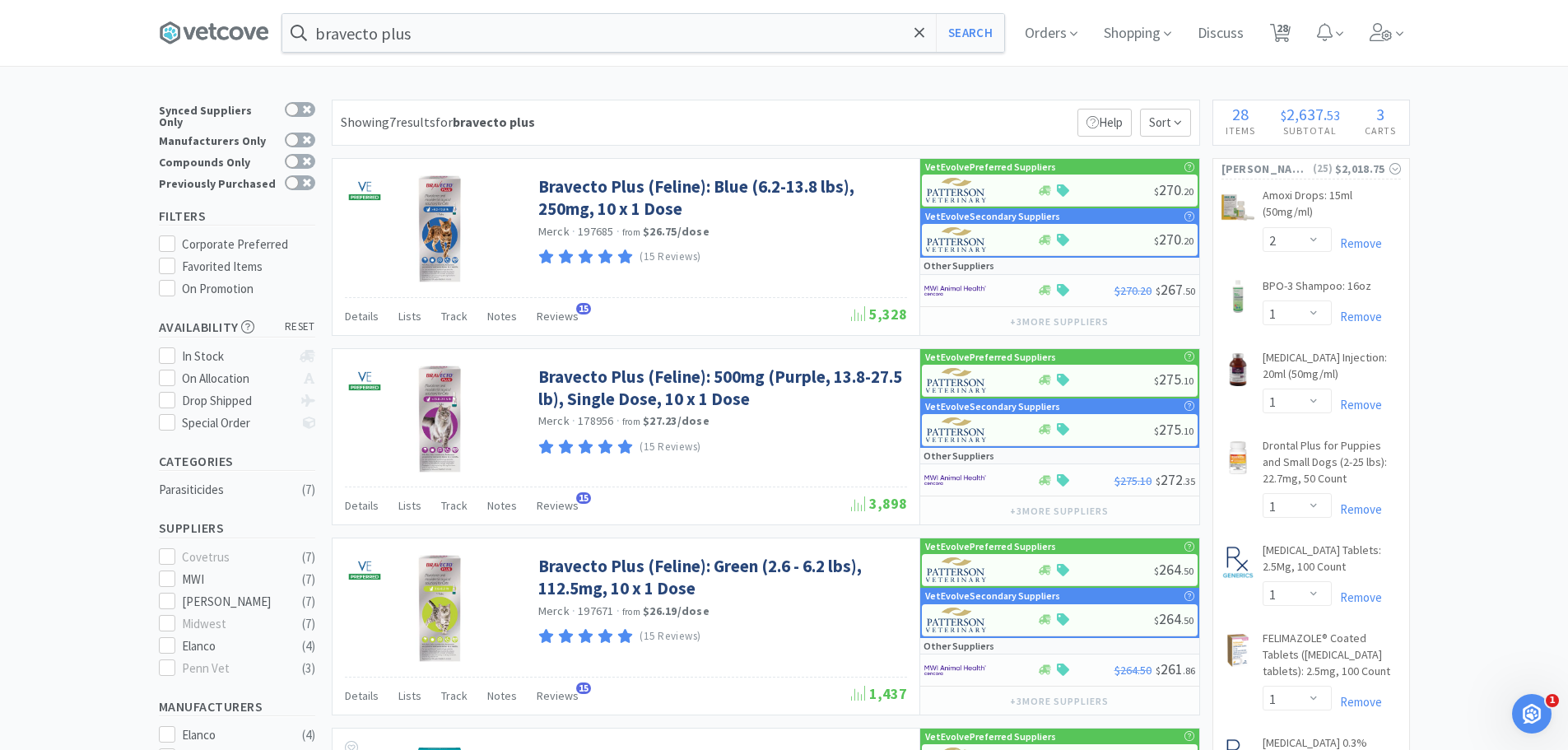
select select "10"
select select "1"
select select "2"
select select "3"
select select "1"
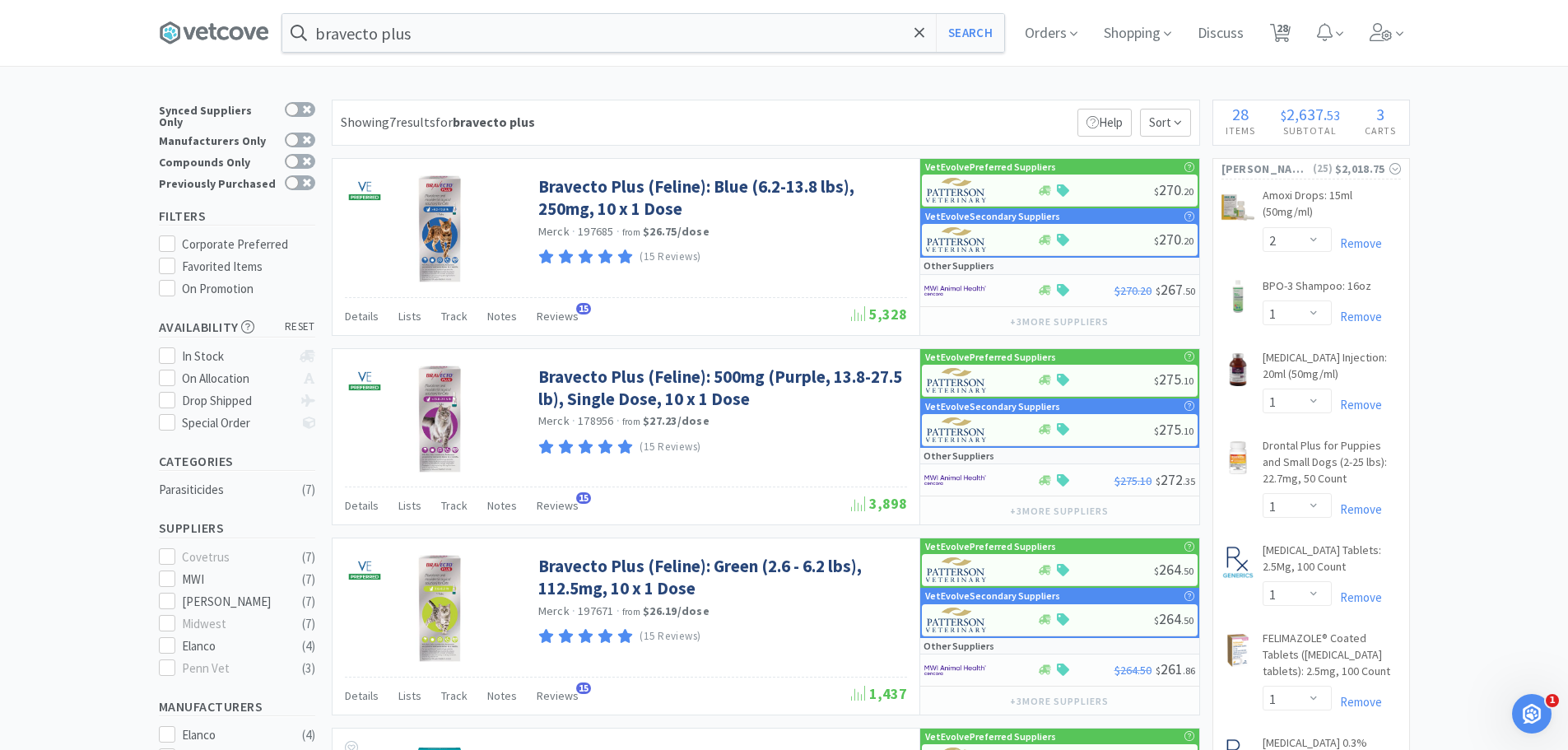
select select "1"
select select "2"
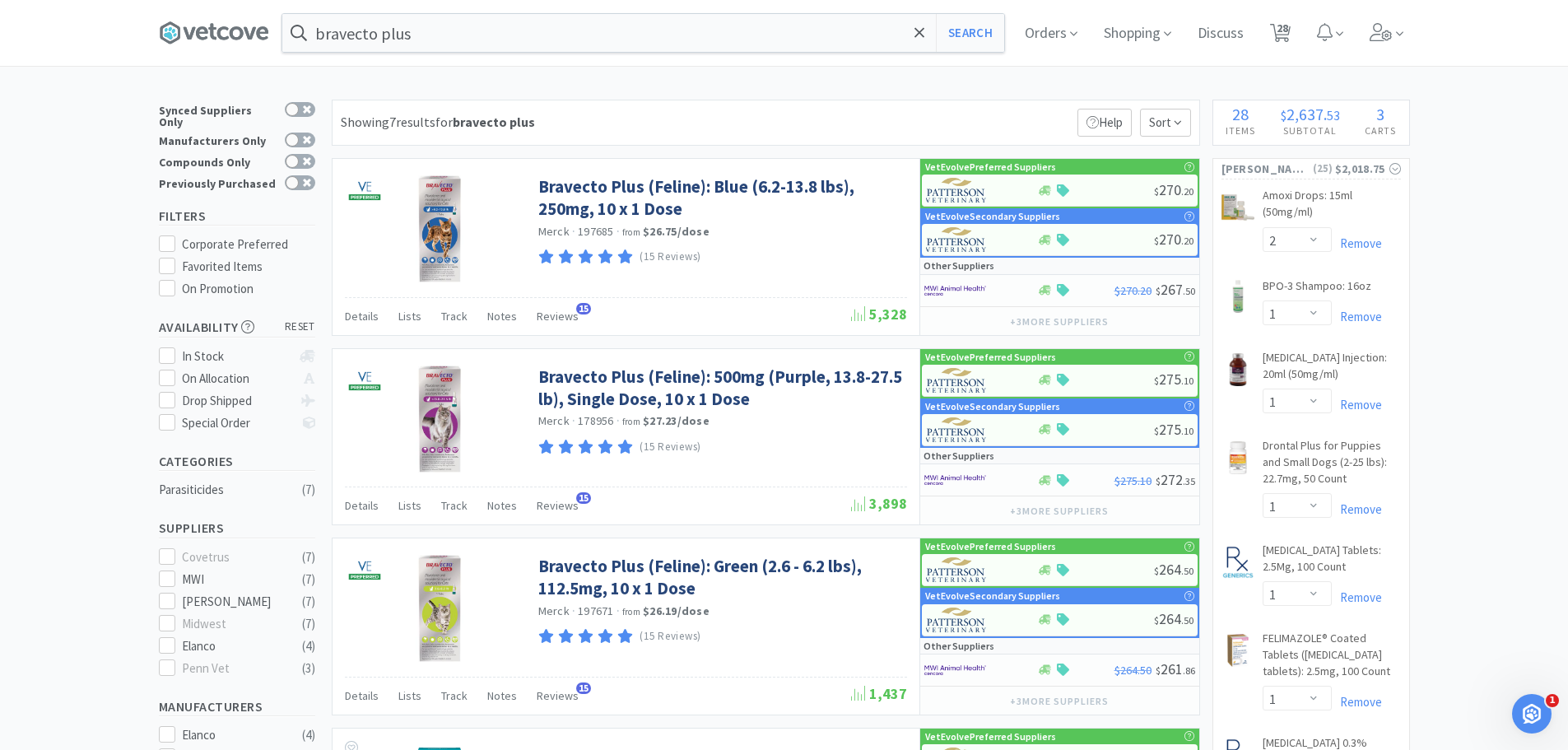
select select "1"
select select "2"
select select "1"
select select "2"
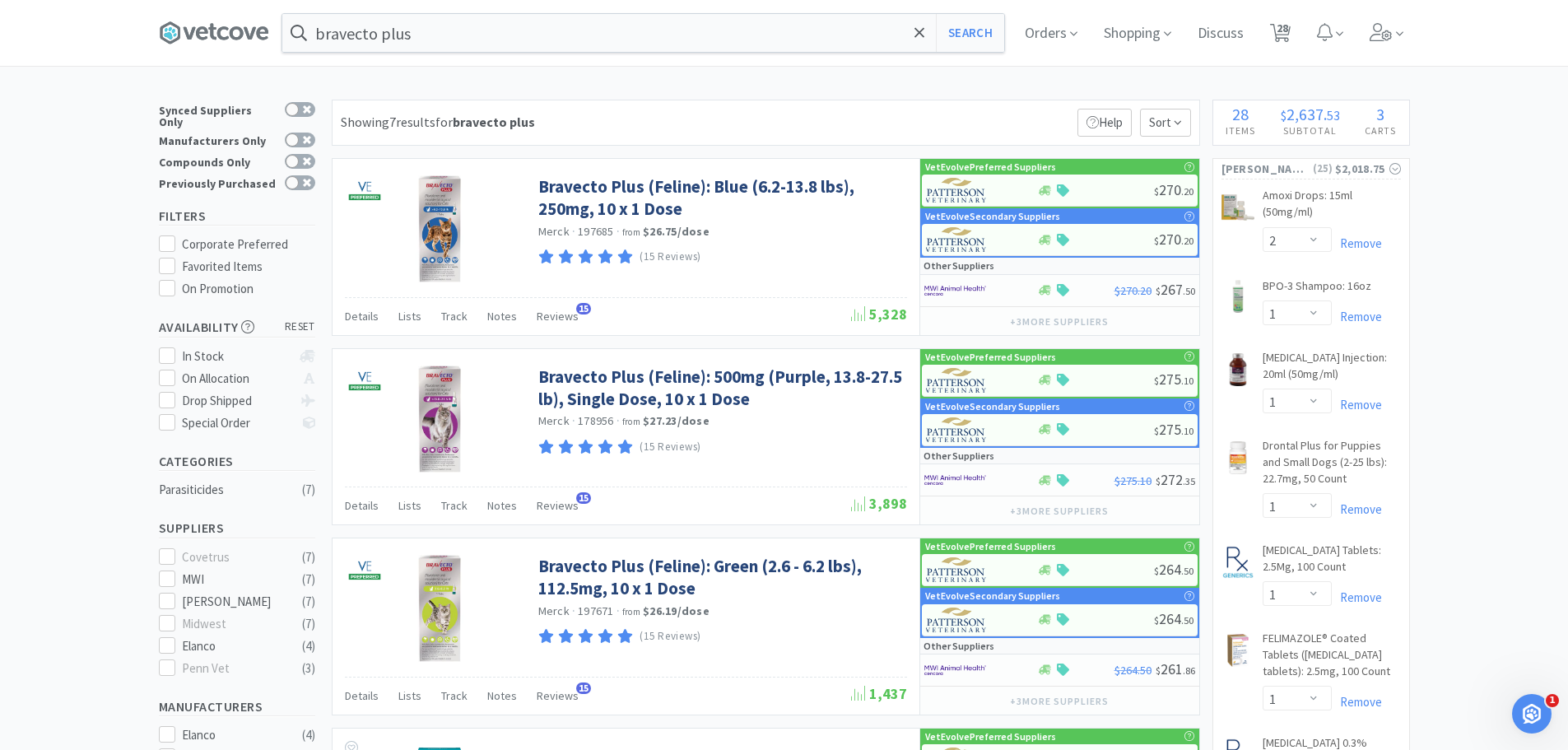
select select "1"
select select "2"
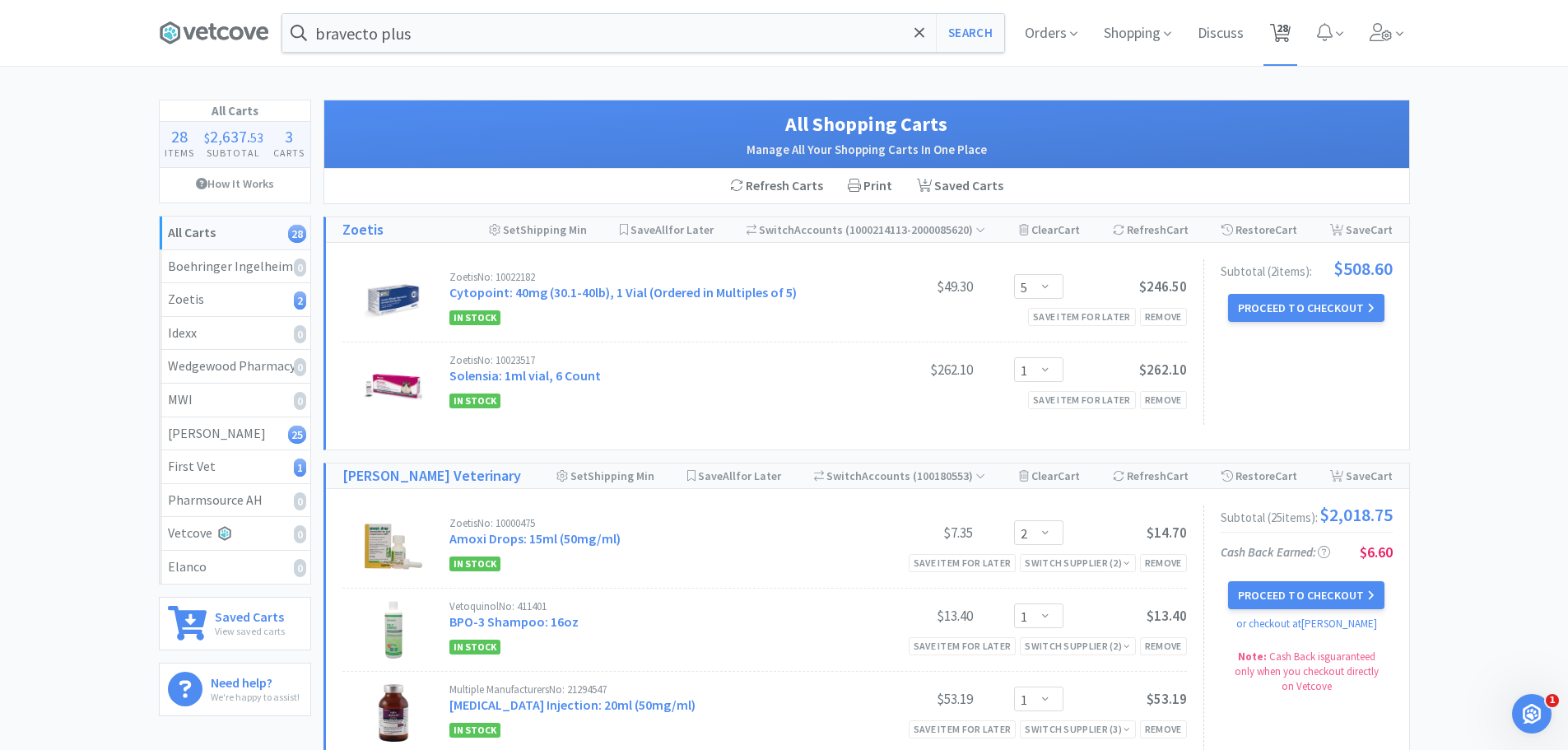
click at [1276, 29] on span "28" at bounding box center [1282, 28] width 11 height 66
click at [879, 183] on div "Print" at bounding box center [869, 186] width 69 height 35
